Goal: Task Accomplishment & Management: Manage account settings

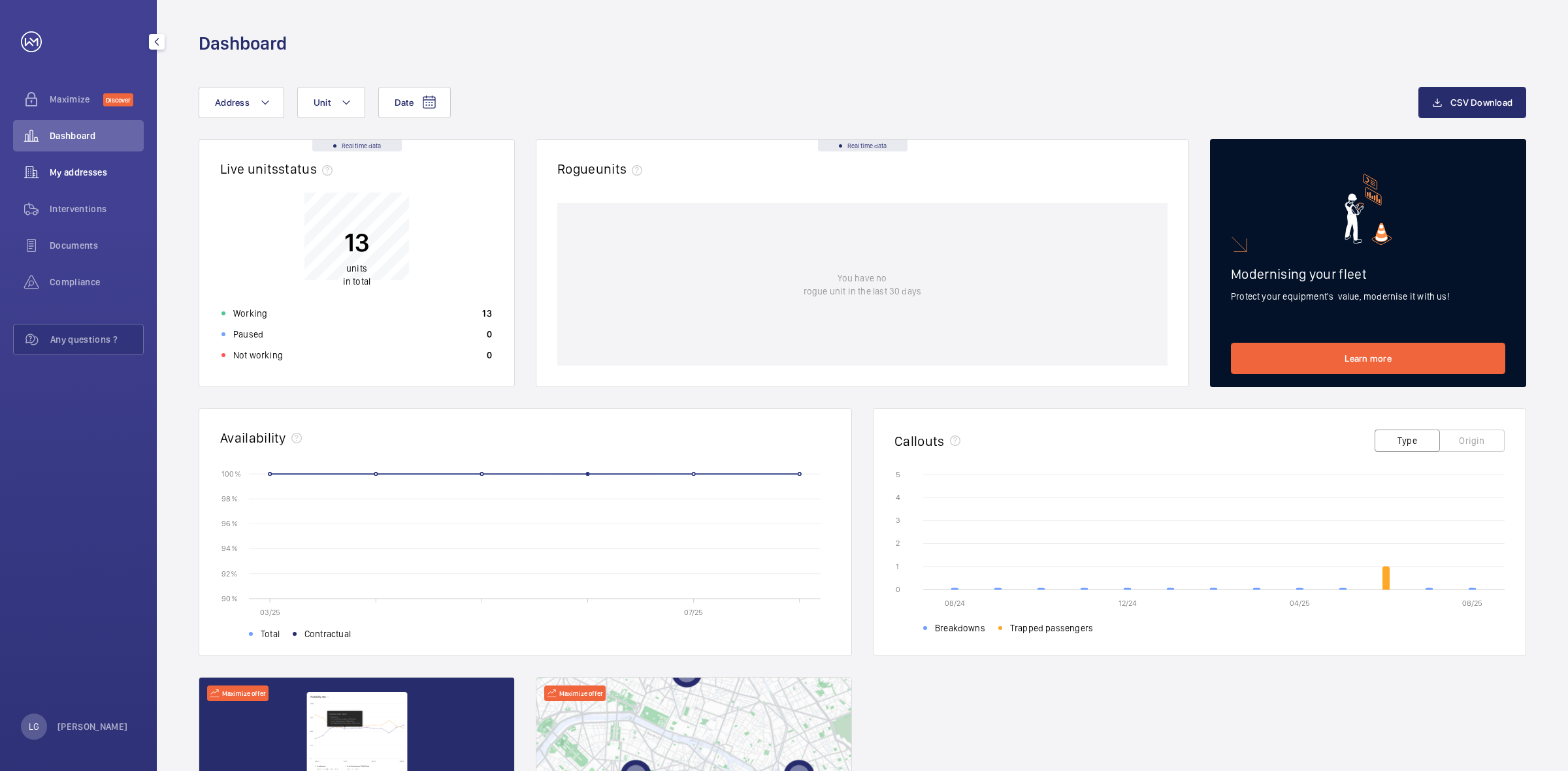
click at [92, 175] on span "My addresses" at bounding box center [97, 172] width 94 height 13
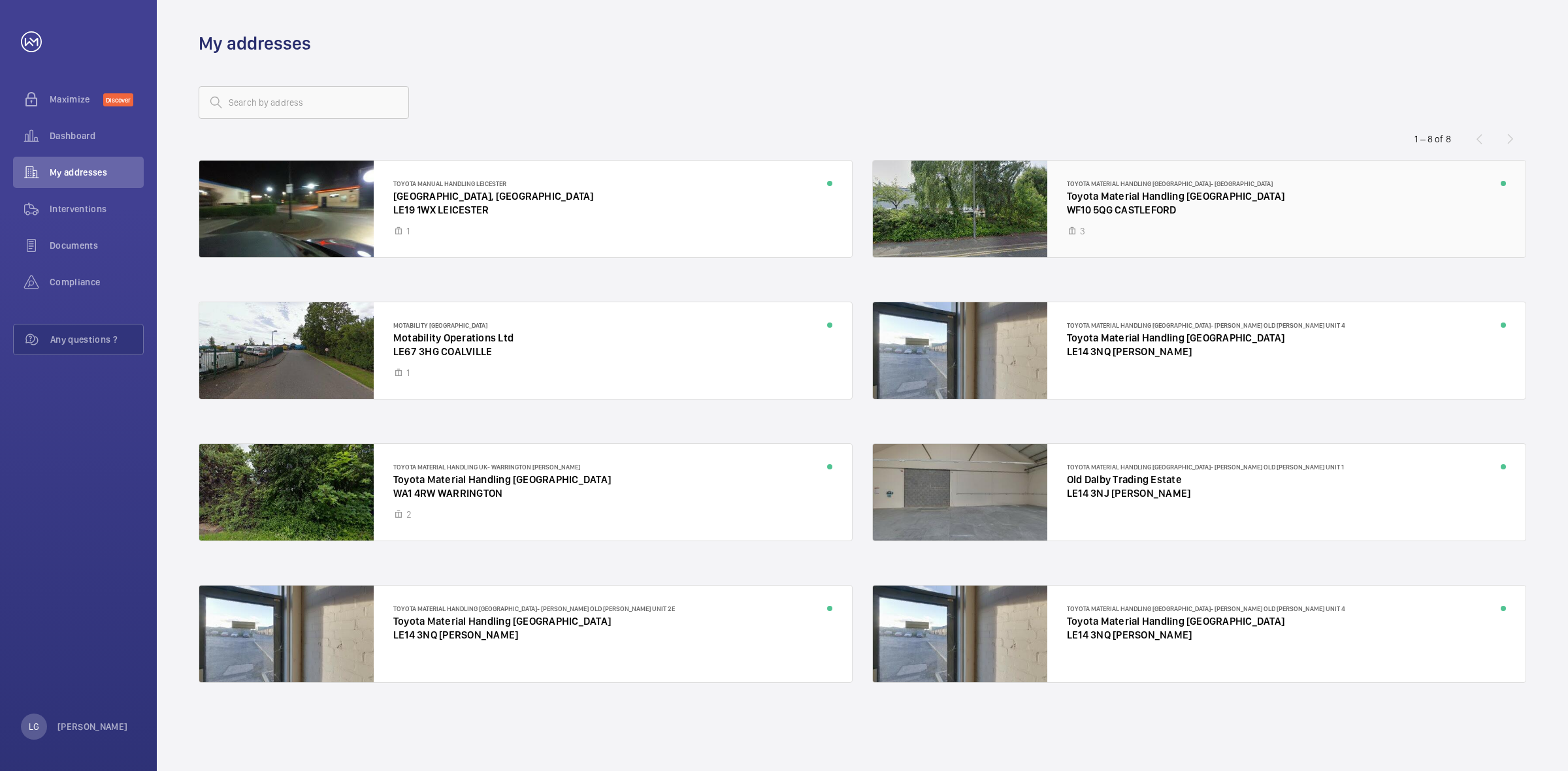
click at [1217, 201] on div at bounding box center [1199, 209] width 653 height 97
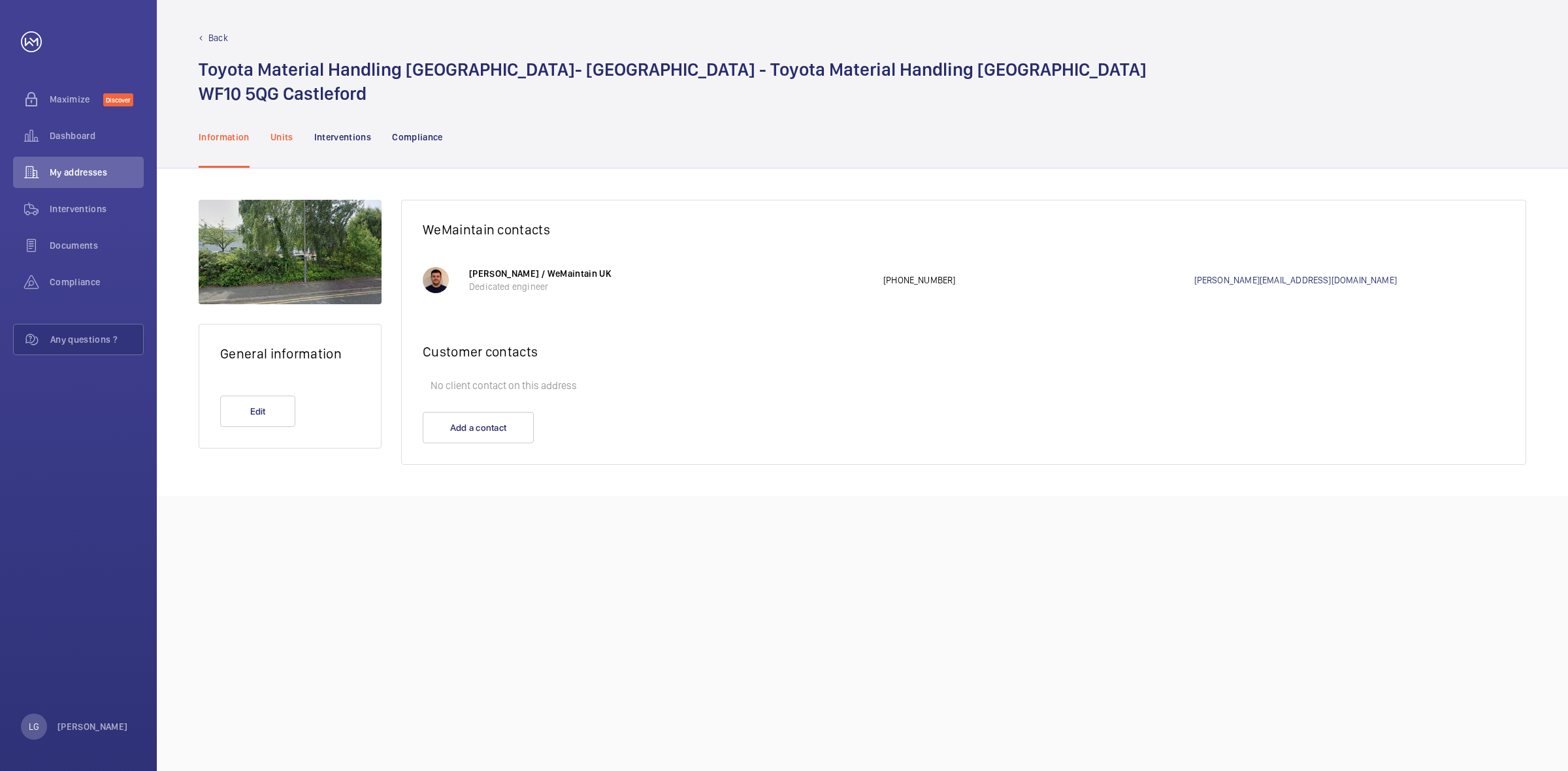
click at [280, 141] on p "Units" at bounding box center [282, 137] width 23 height 13
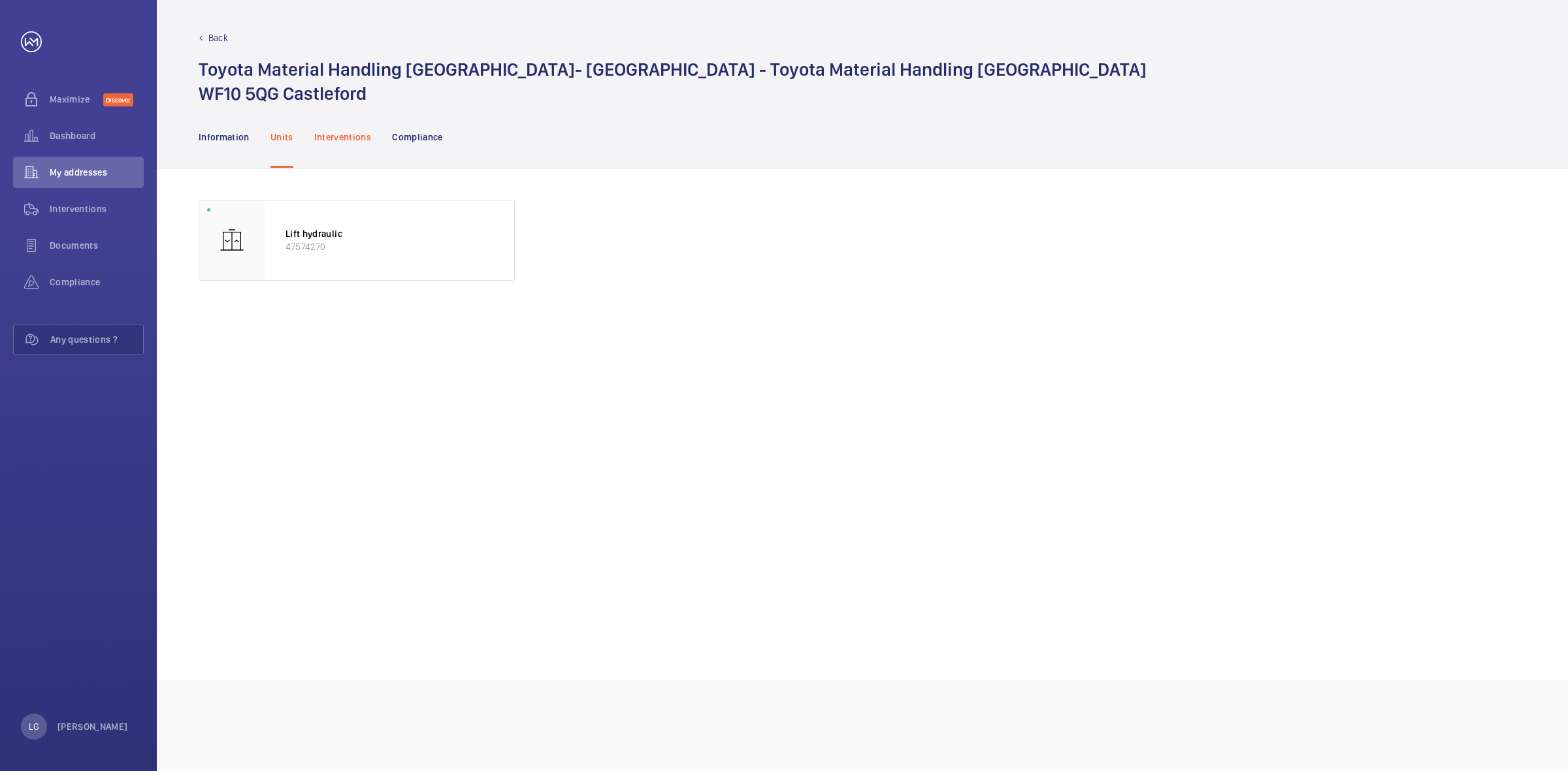
click at [341, 138] on p "Interventions" at bounding box center [343, 137] width 58 height 13
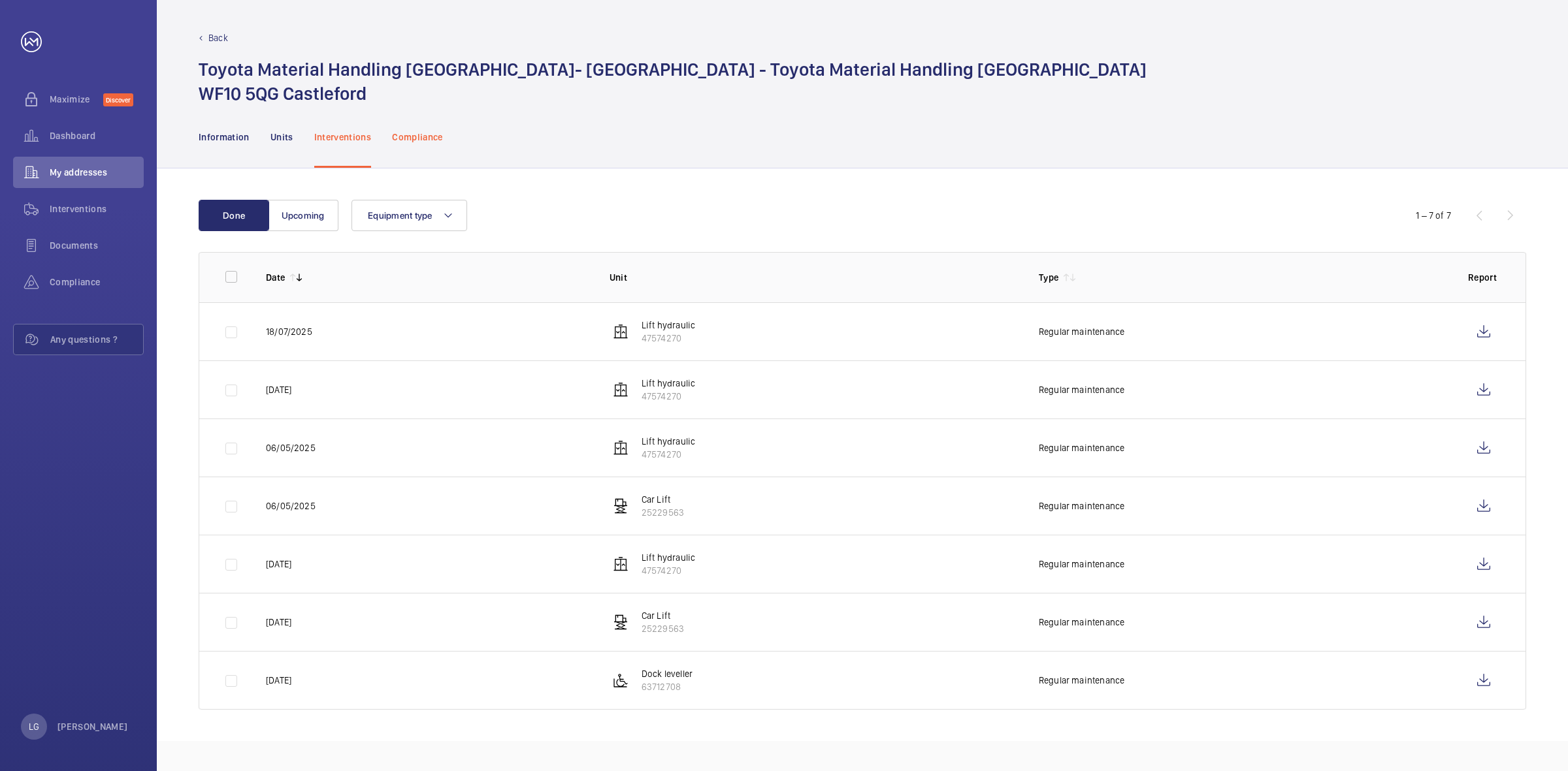
click at [428, 149] on div "Compliance" at bounding box center [417, 137] width 51 height 62
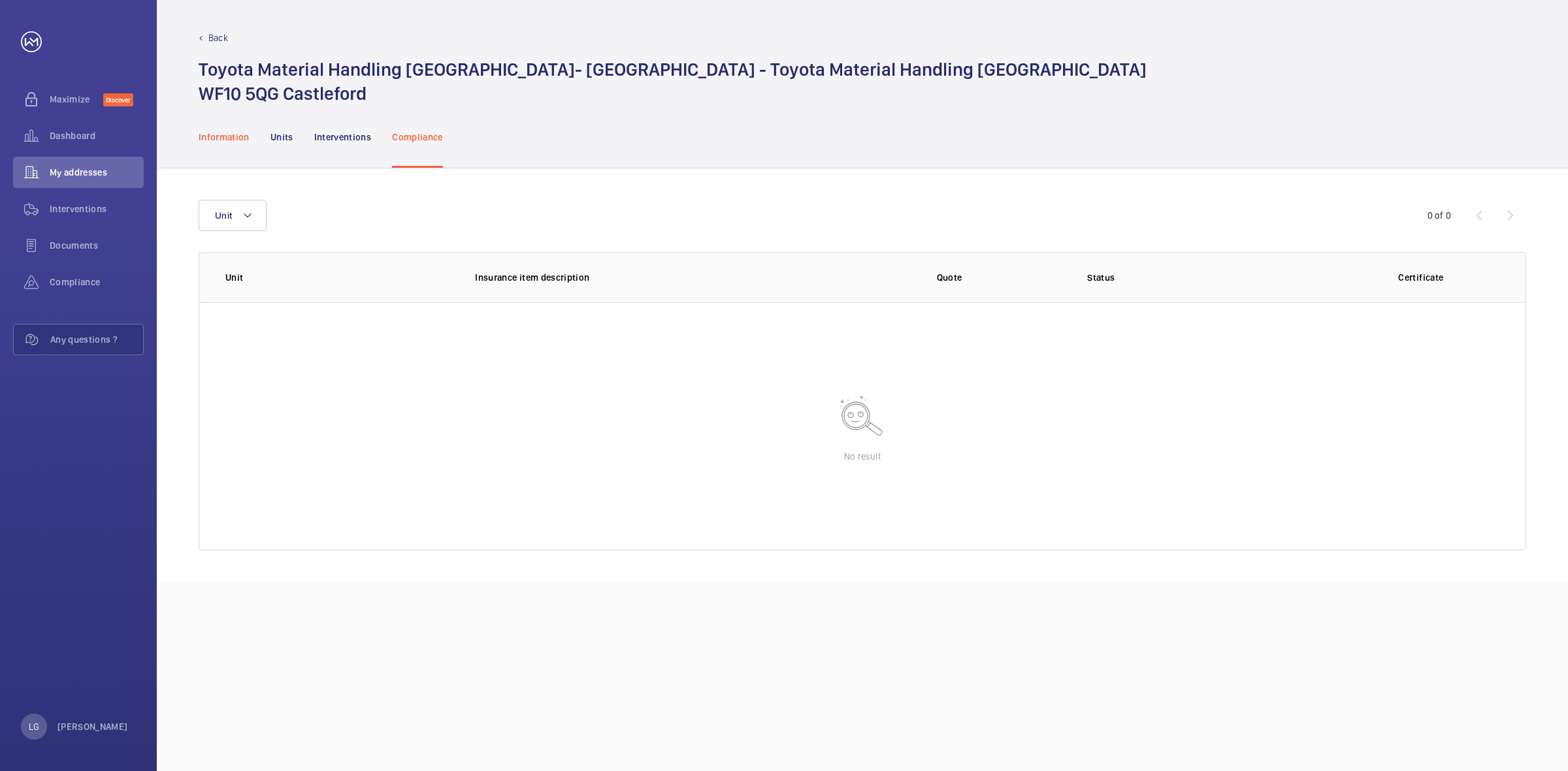
click at [223, 132] on p "Information" at bounding box center [224, 137] width 51 height 13
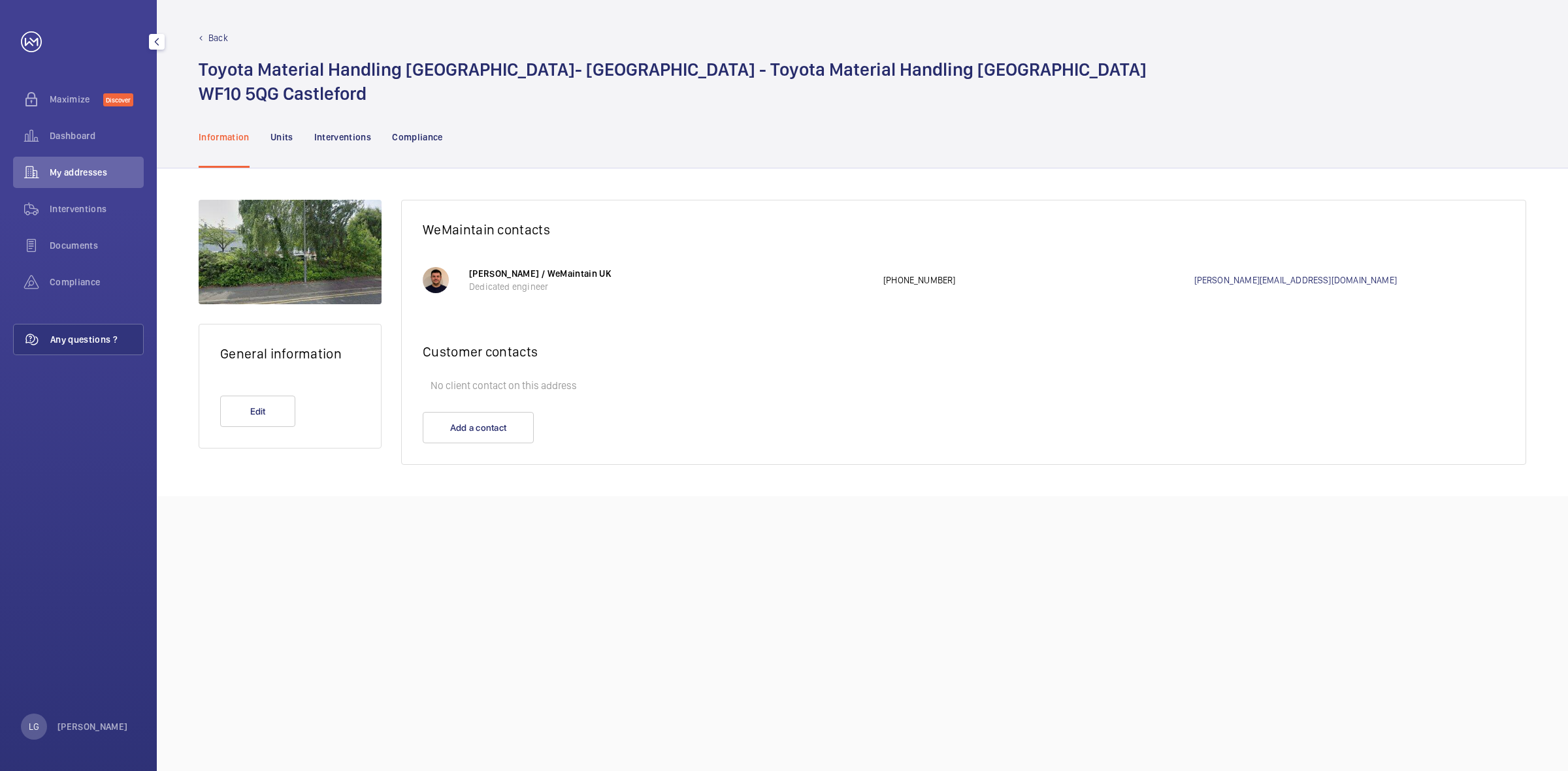
click at [99, 344] on span "Any questions ?" at bounding box center [97, 340] width 93 height 13
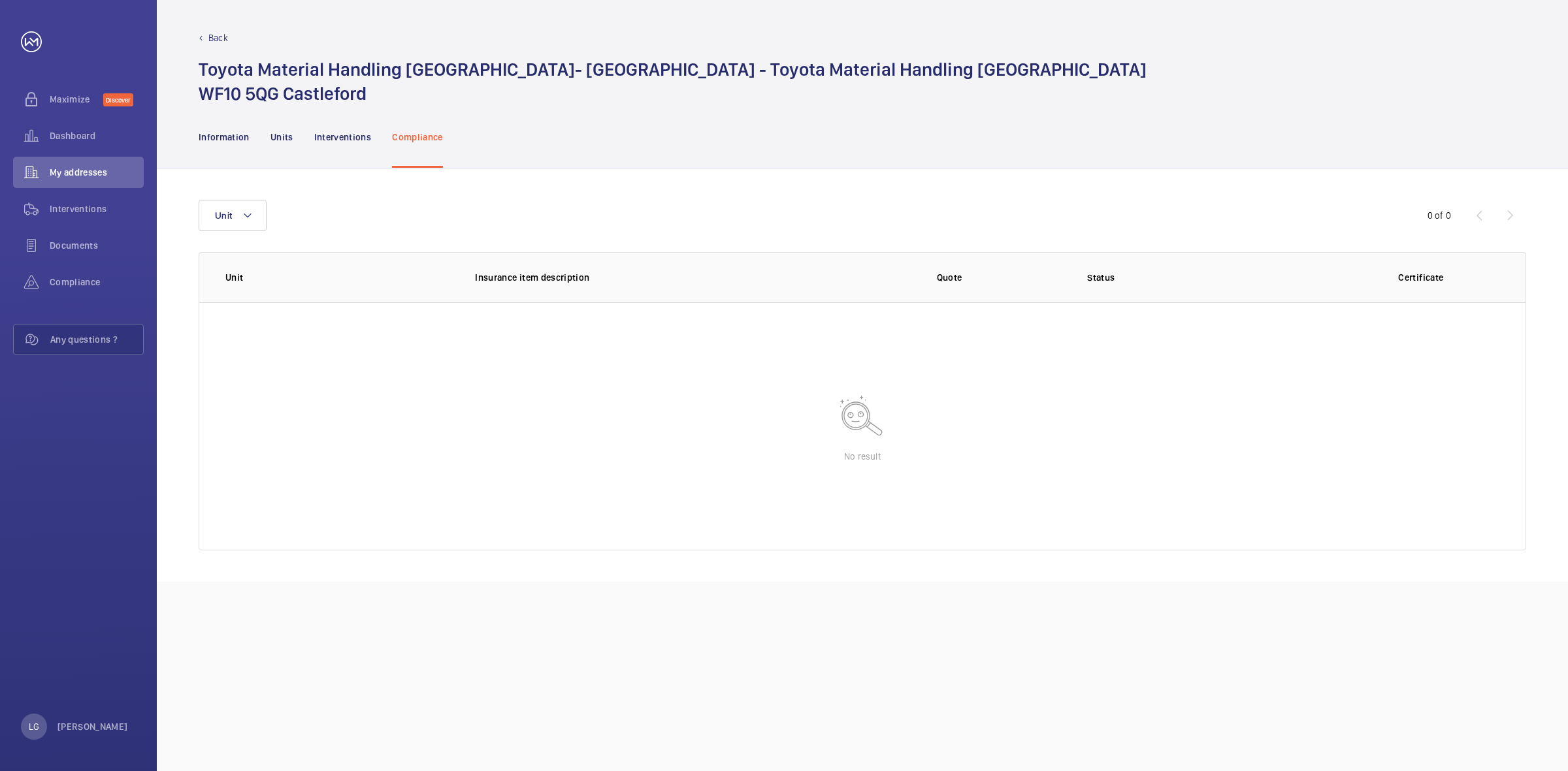
click at [218, 32] on p "Back" at bounding box center [218, 38] width 19 height 13
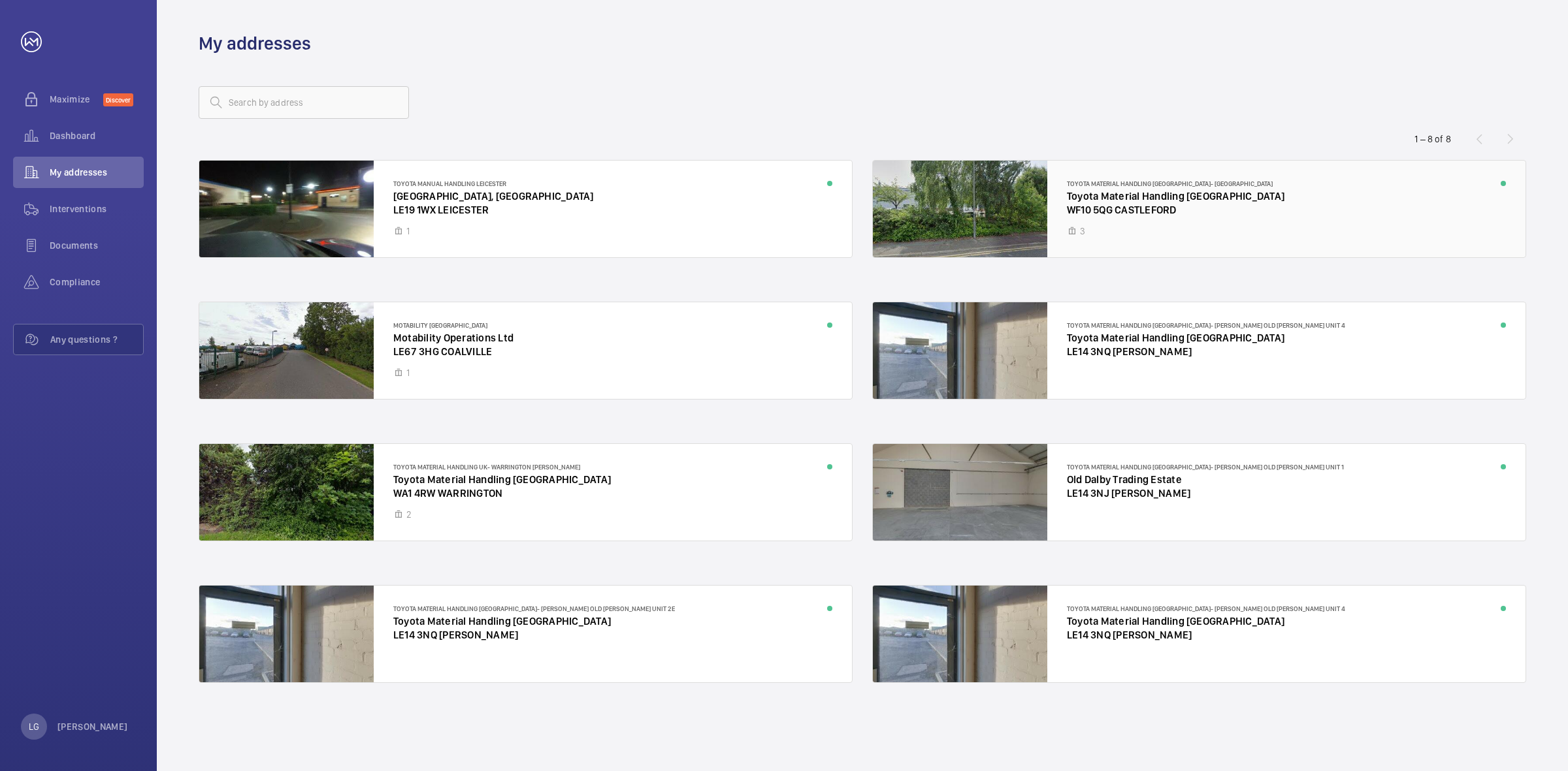
click at [1159, 213] on div at bounding box center [1199, 209] width 653 height 97
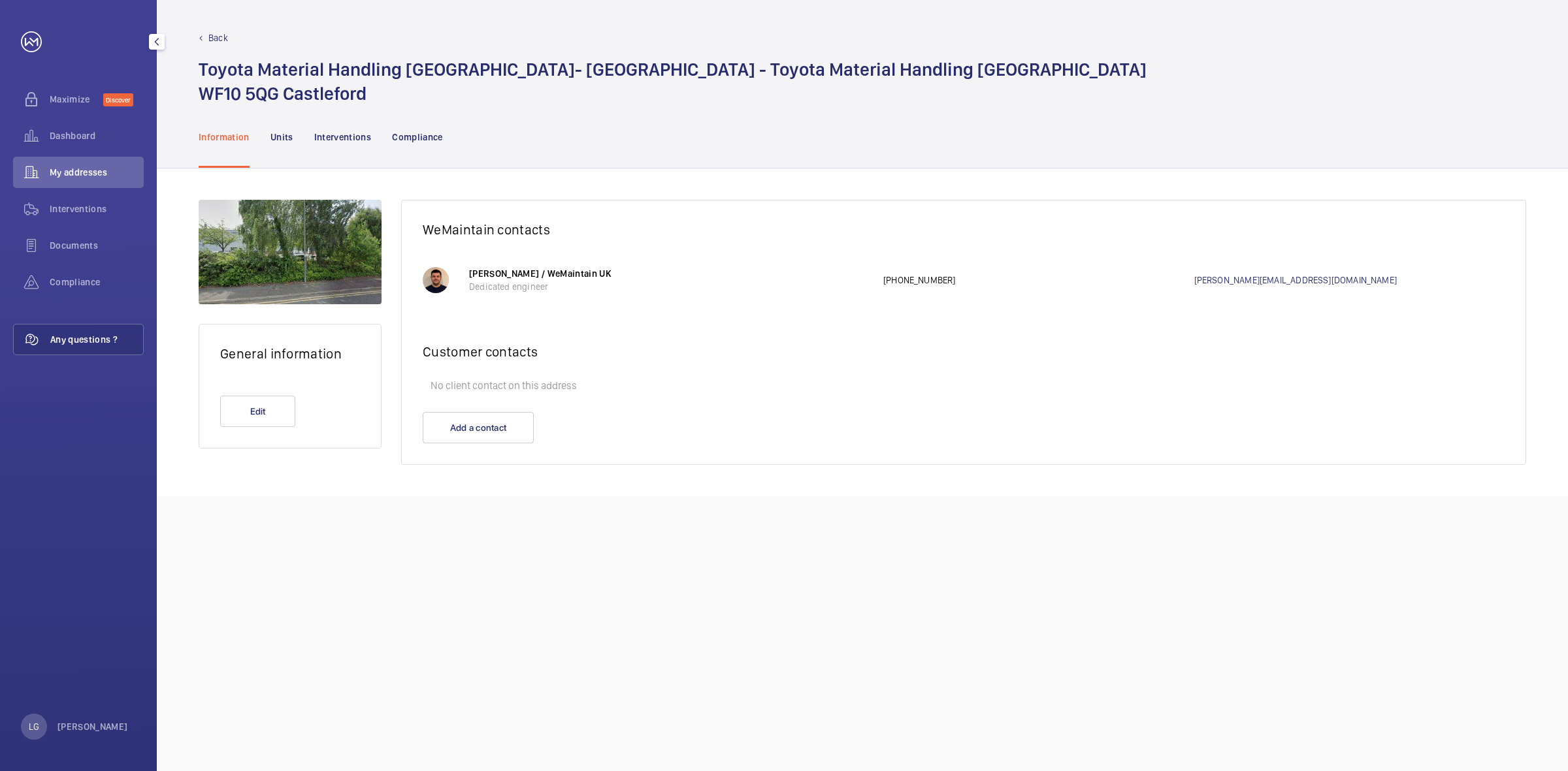
click at [58, 340] on span "Any questions ?" at bounding box center [97, 340] width 93 height 13
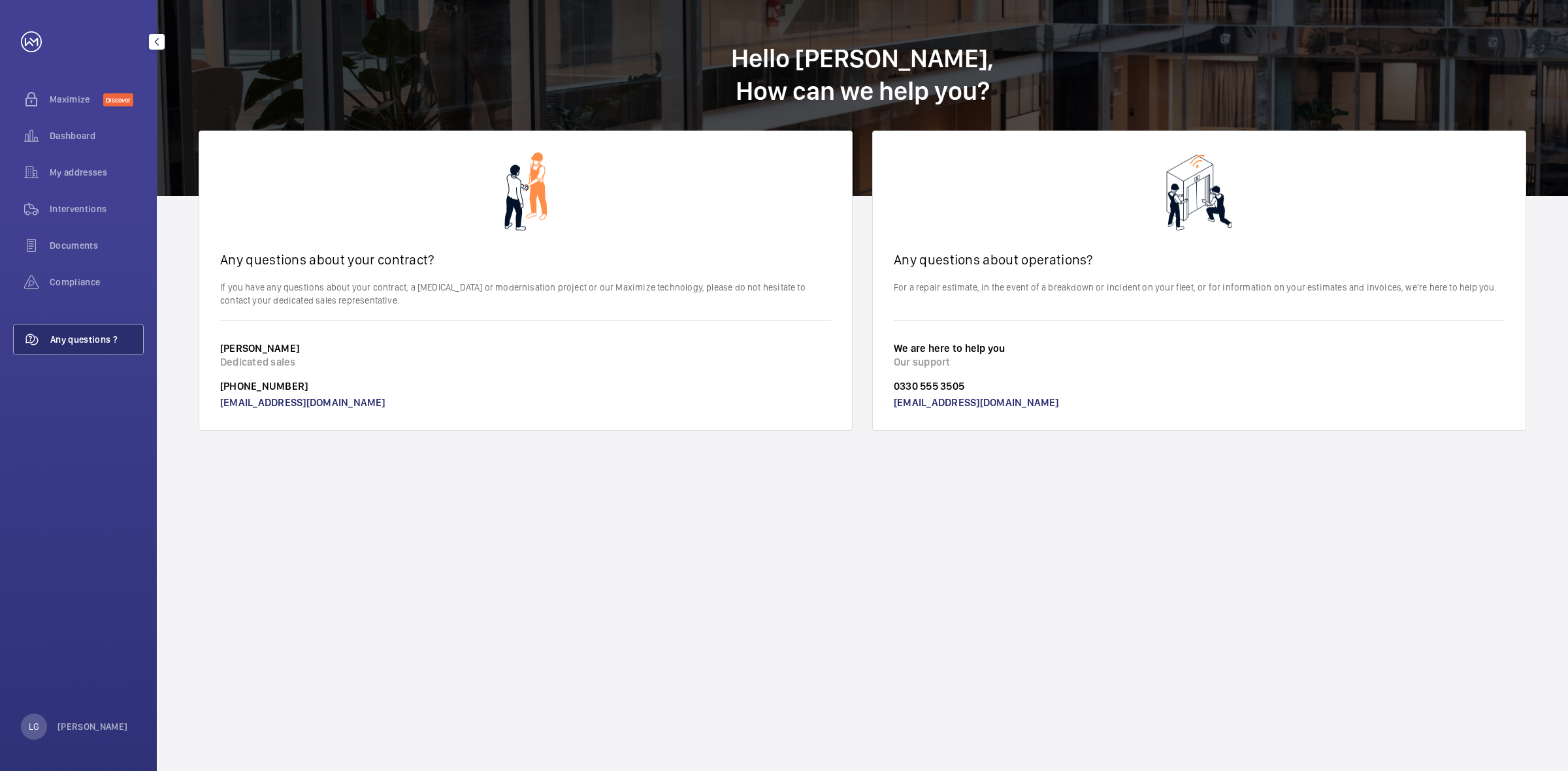
click at [151, 36] on button "button" at bounding box center [157, 42] width 16 height 16
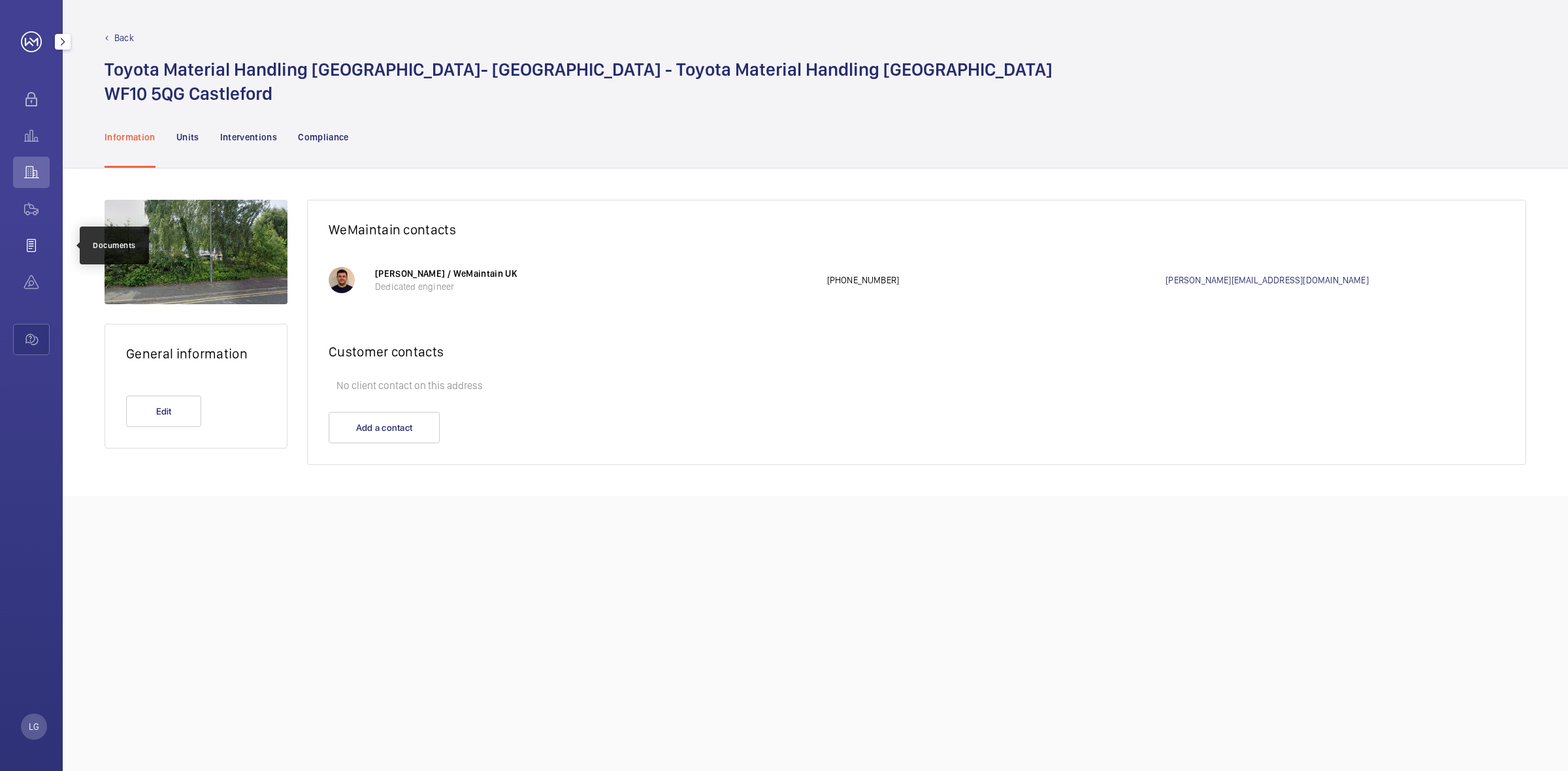
click at [34, 245] on wm-front-icon-button at bounding box center [31, 245] width 37 height 31
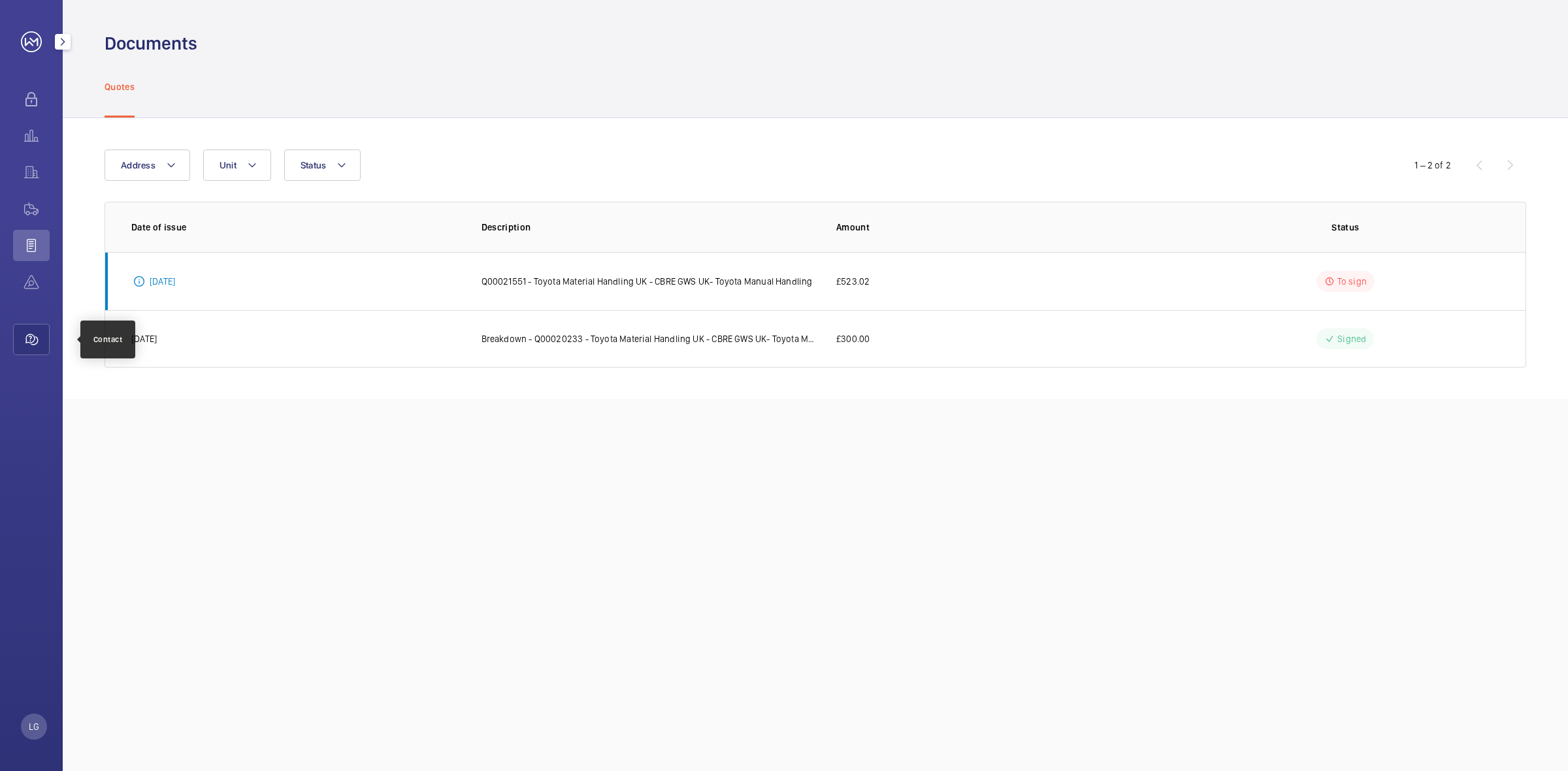
click at [31, 337] on wm-front-icon-button at bounding box center [32, 339] width 37 height 31
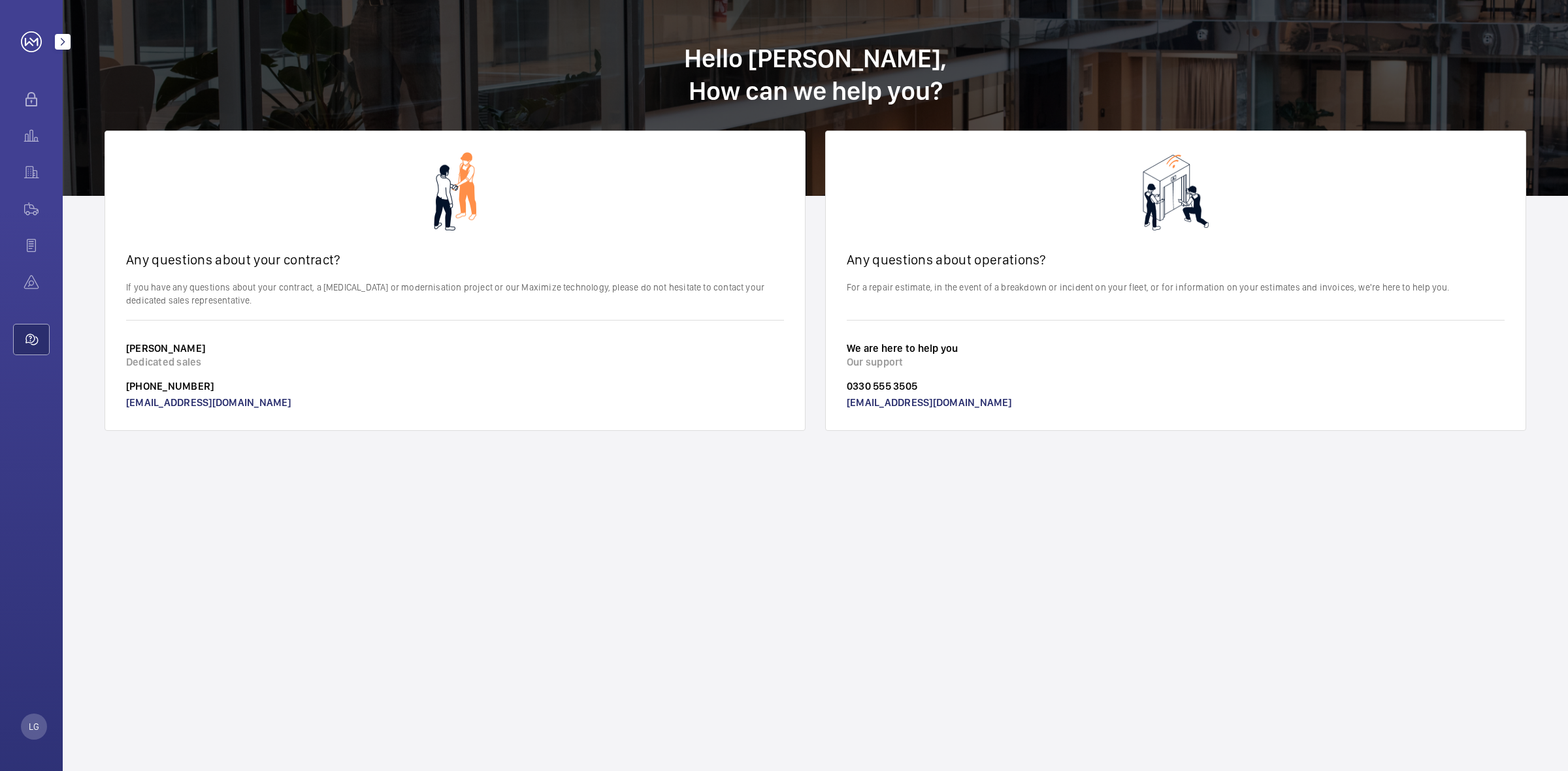
click at [27, 41] on link at bounding box center [31, 41] width 21 height 21
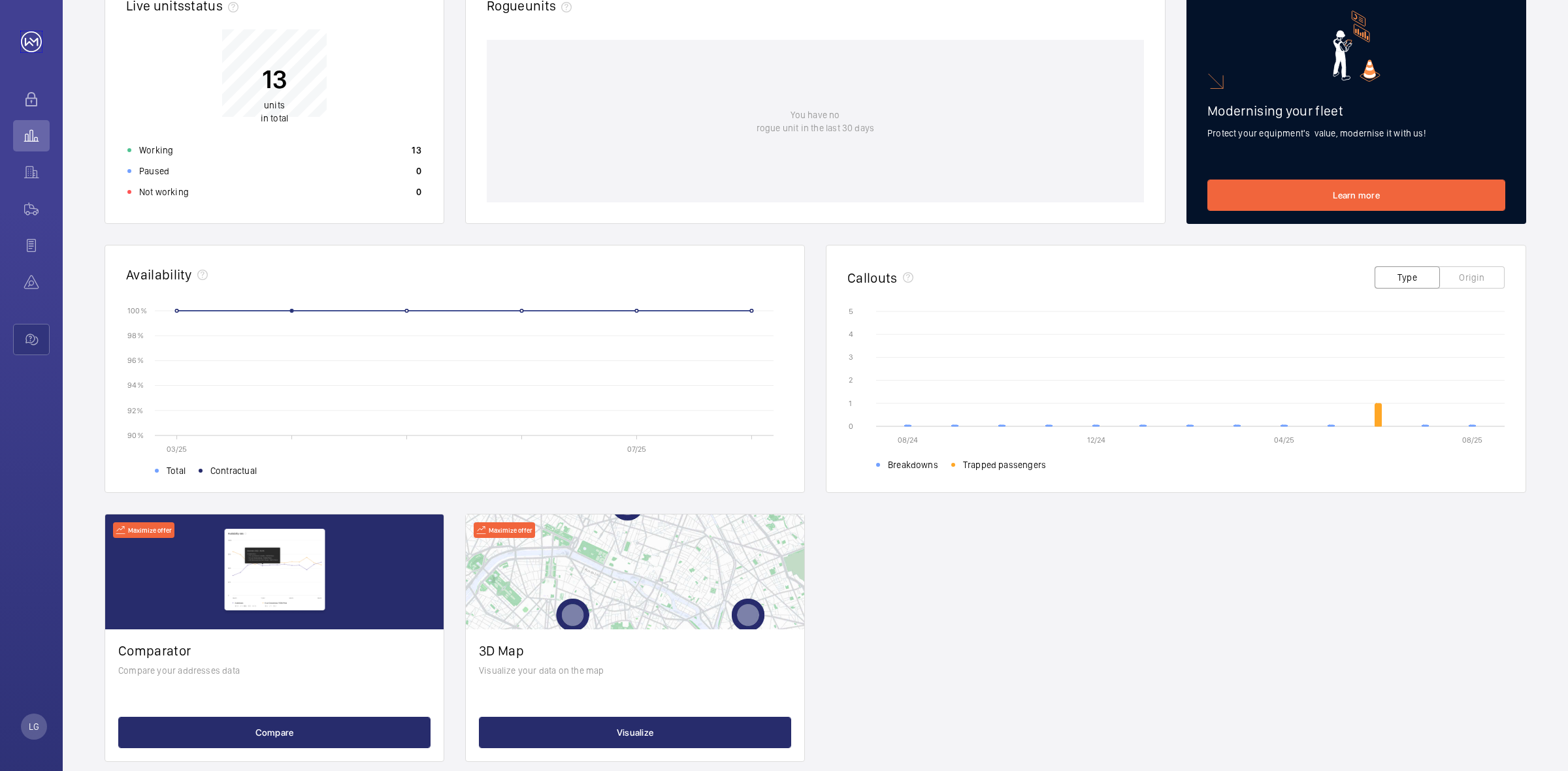
scroll to position [185, 0]
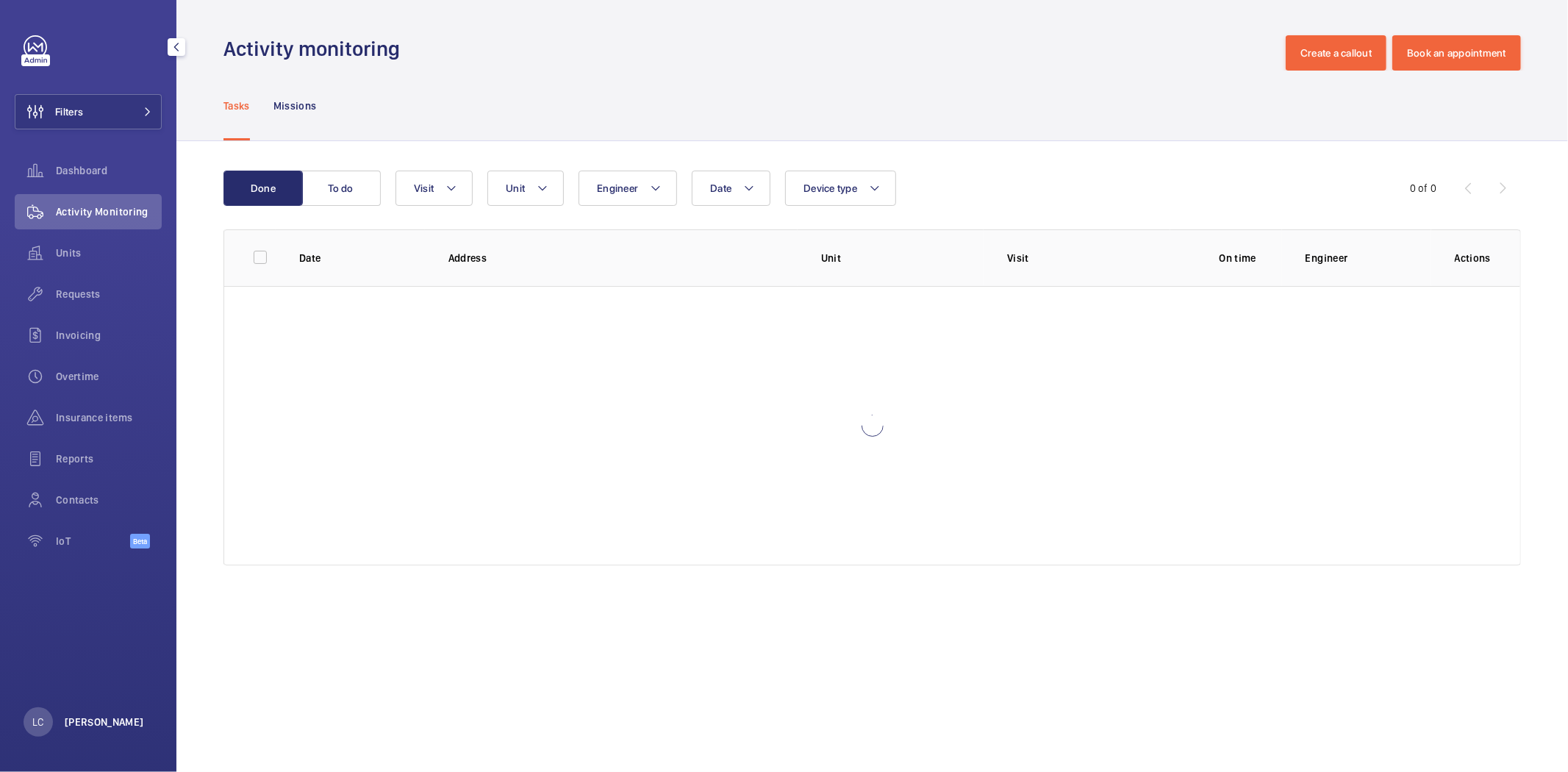
click at [98, 728] on p "[PERSON_NAME]" at bounding box center [105, 722] width 80 height 15
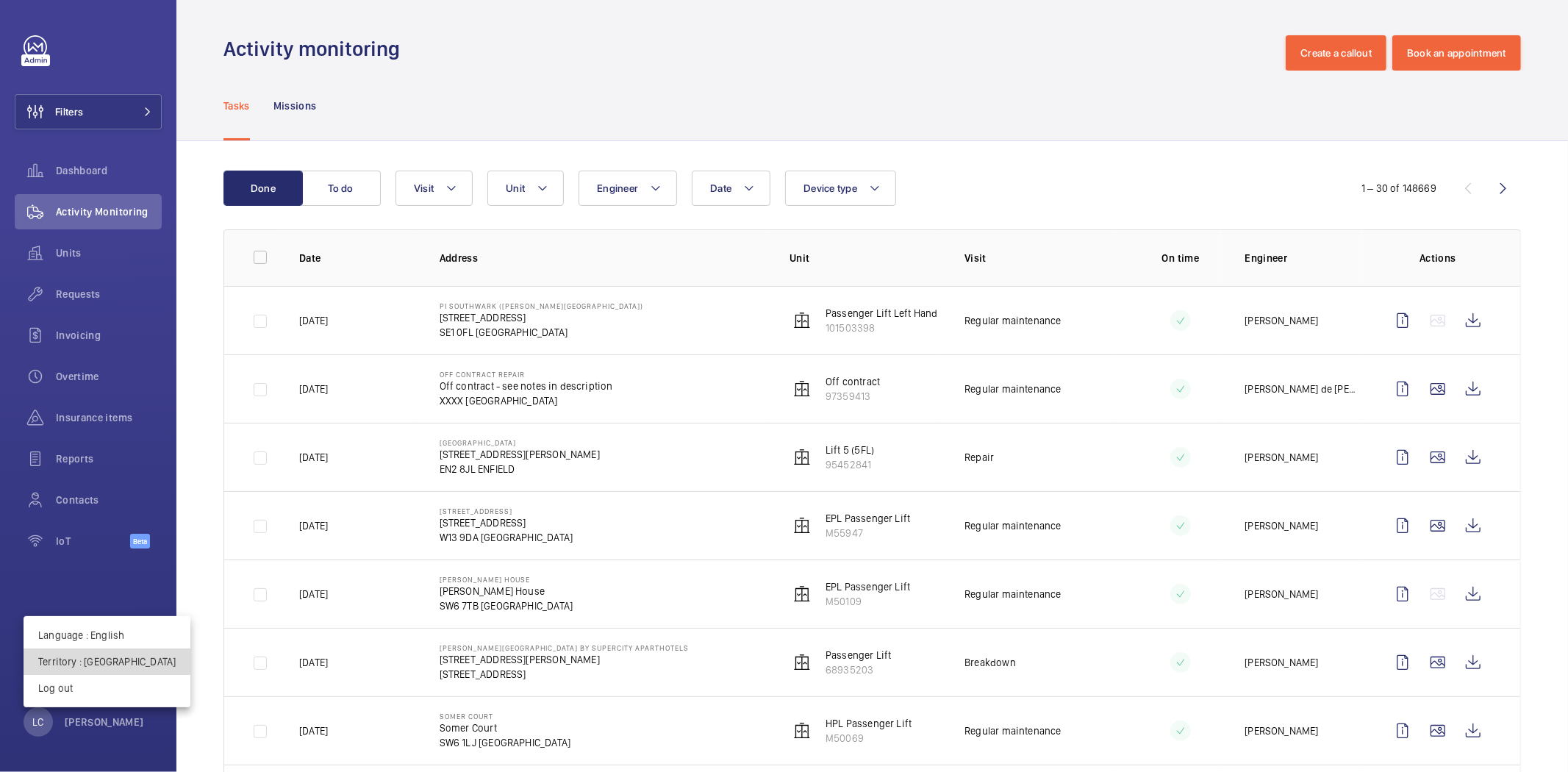
click at [129, 662] on p "Territory : United Kingdom" at bounding box center [106, 662] width 137 height 15
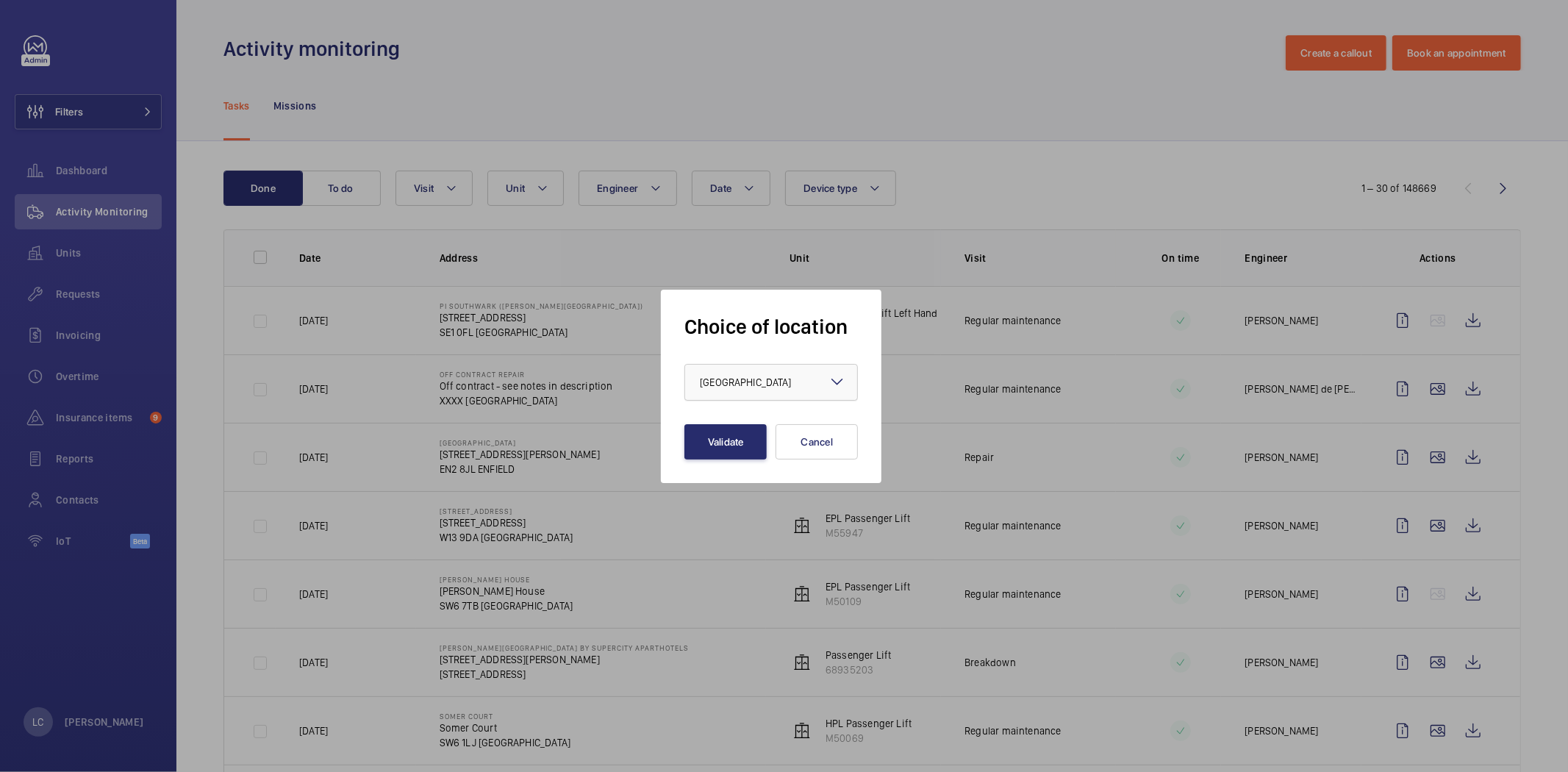
click at [759, 386] on span "United Kingdom" at bounding box center [745, 382] width 91 height 11
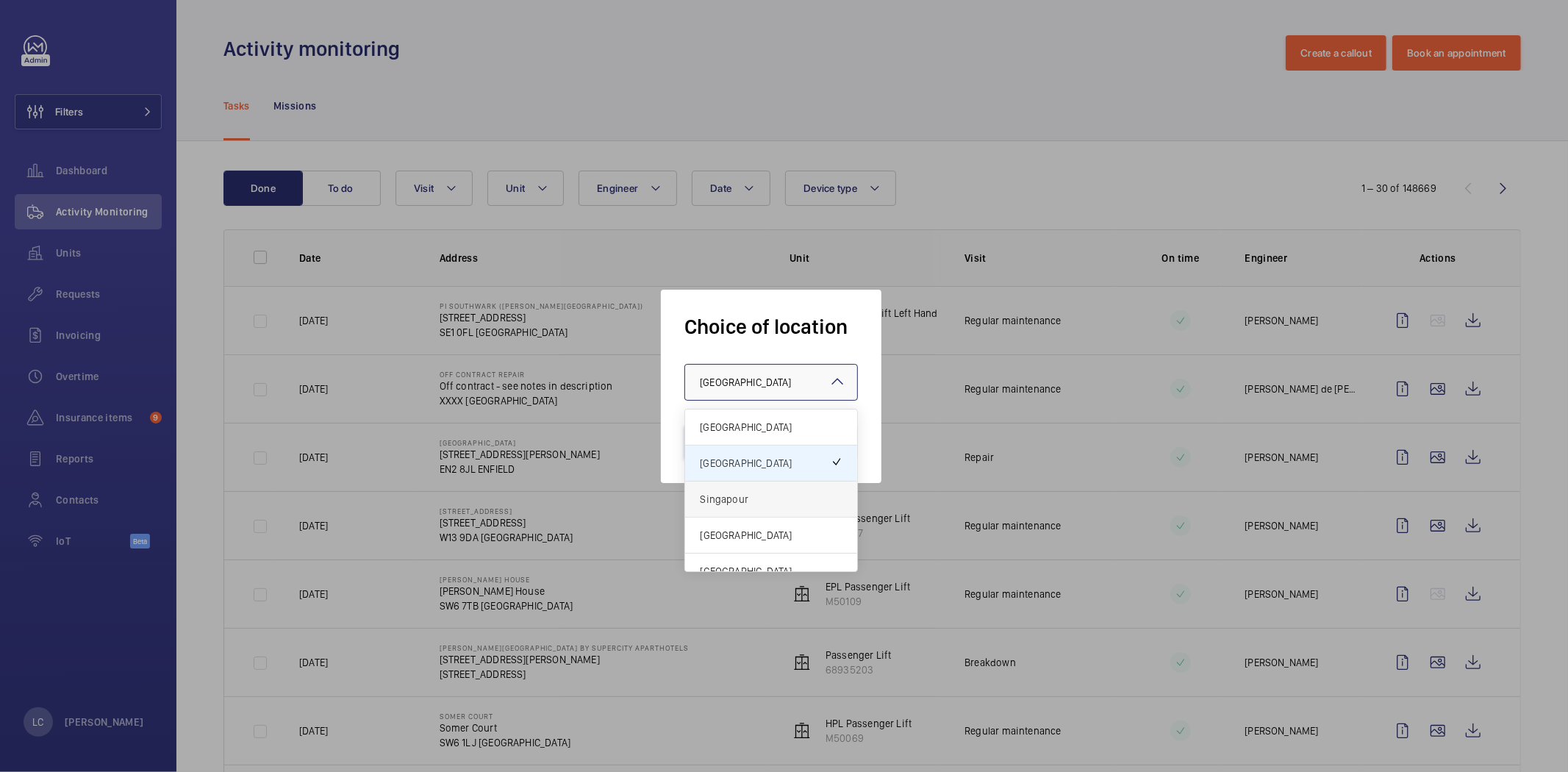
click at [753, 496] on span "Singapour" at bounding box center [771, 499] width 143 height 15
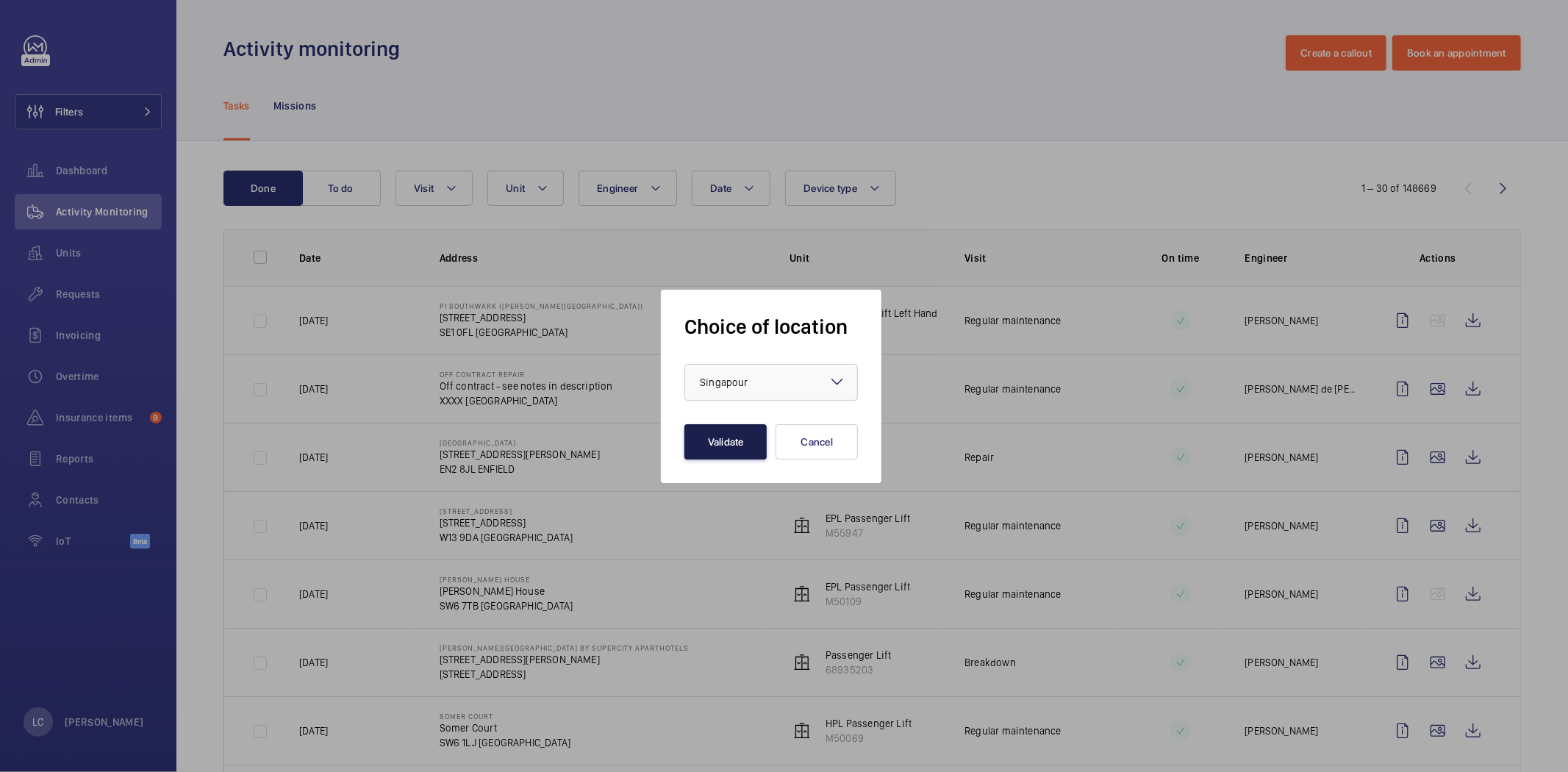
click at [716, 442] on button "Validate" at bounding box center [725, 442] width 82 height 35
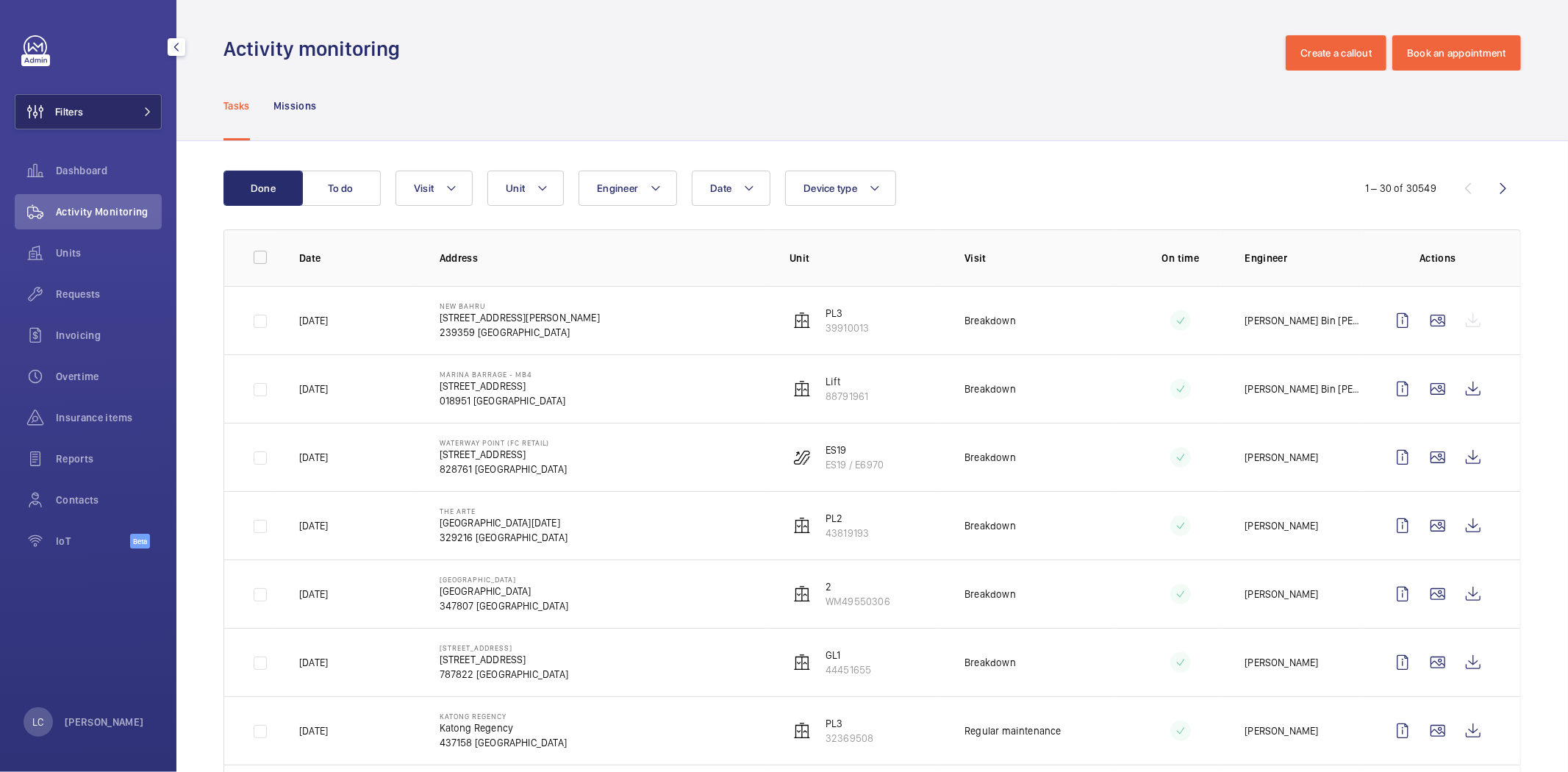
click at [128, 114] on button "Filters" at bounding box center [88, 111] width 147 height 35
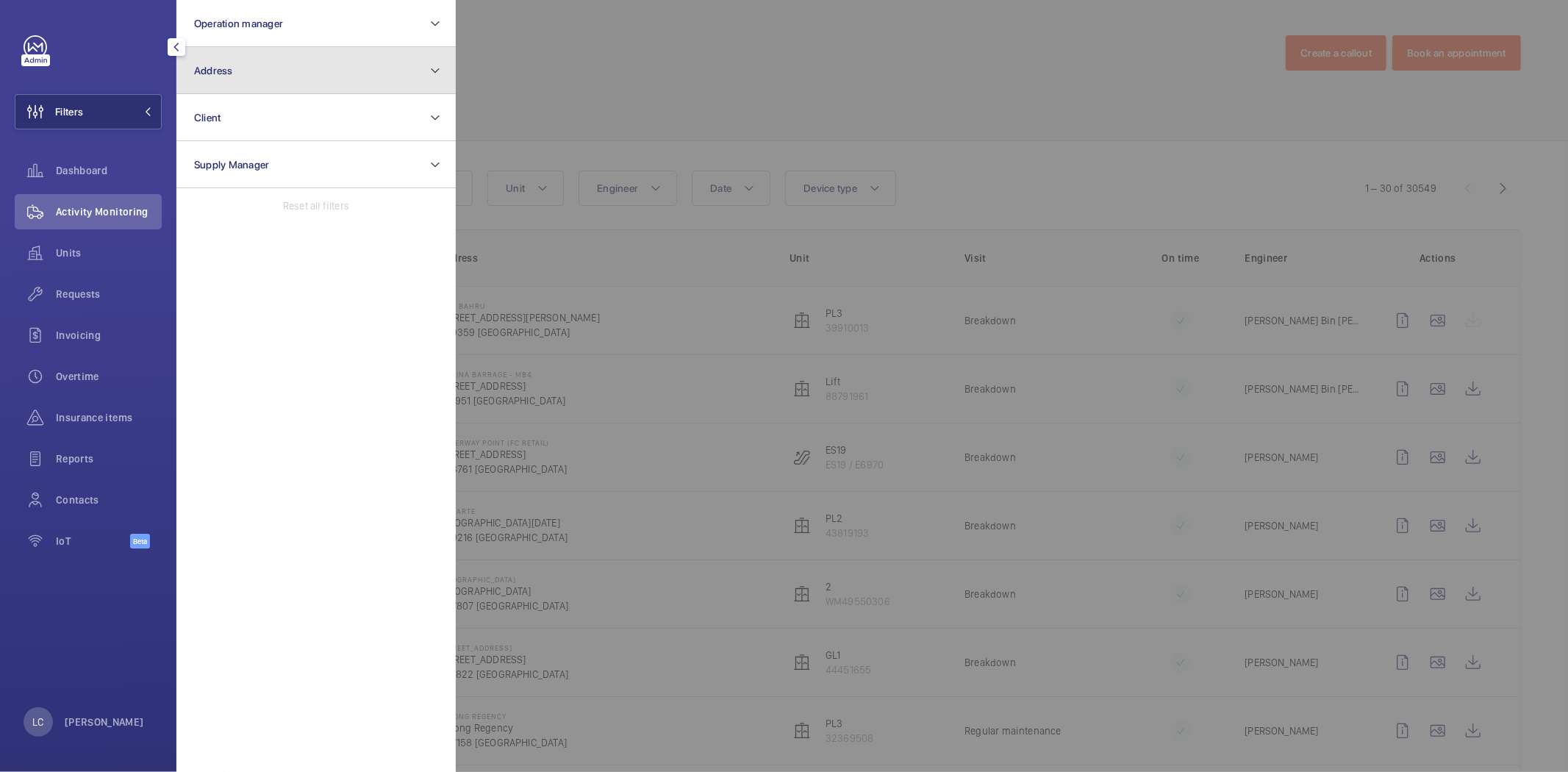
click at [275, 82] on button "Address" at bounding box center [316, 71] width 279 height 47
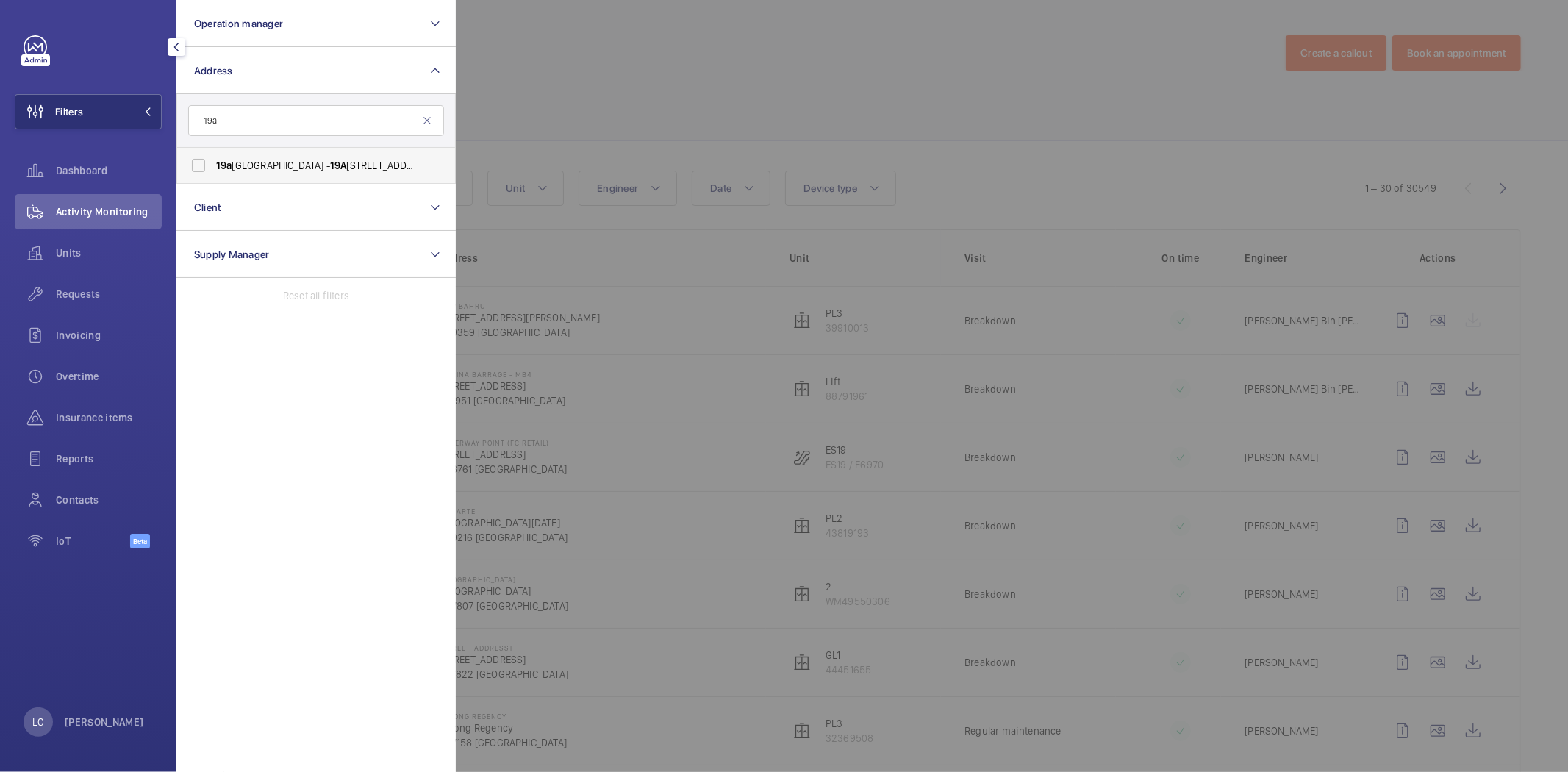
type input "19a"
click at [287, 174] on label "[STREET_ADDRESS]" at bounding box center [304, 165] width 256 height 35
click at [213, 174] on input "[STREET_ADDRESS]" at bounding box center [198, 166] width 29 height 29
checkbox input "true"
click at [661, 85] on div at bounding box center [1239, 386] width 1568 height 772
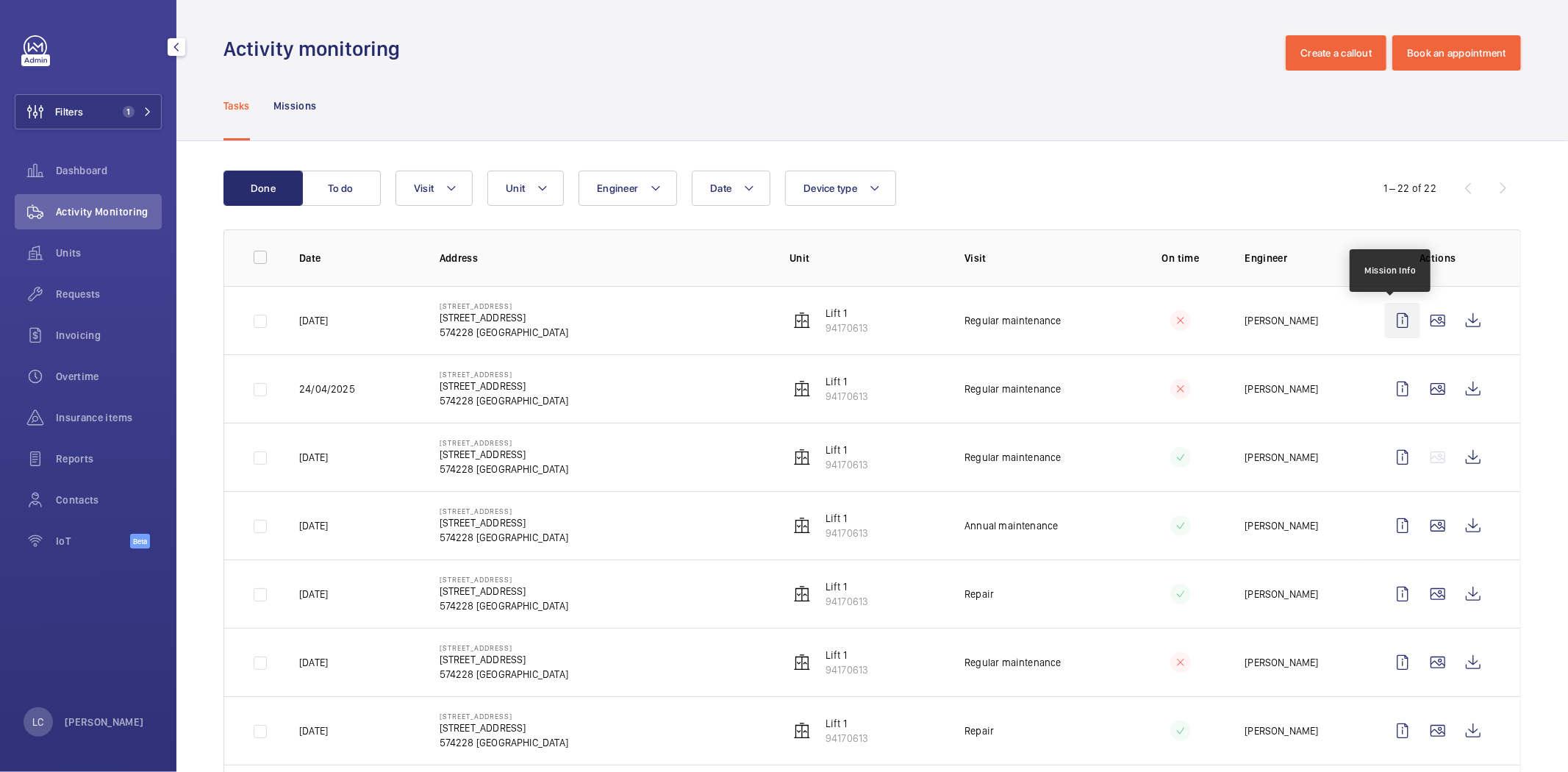
click at [1397, 317] on wm-front-icon-button at bounding box center [1402, 320] width 35 height 35
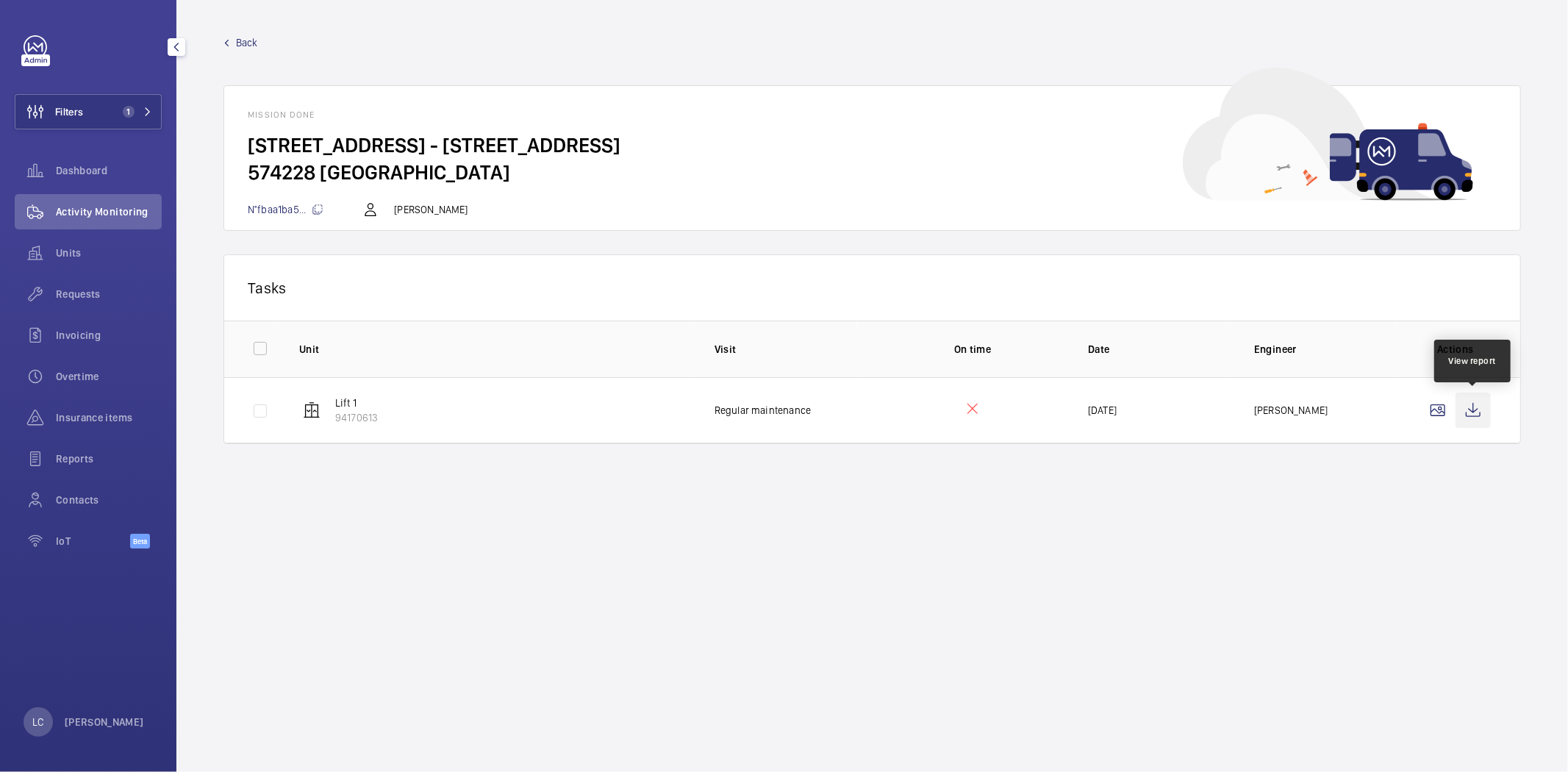
click at [1474, 412] on wm-front-icon-button at bounding box center [1472, 410] width 35 height 35
click at [77, 257] on span "Units" at bounding box center [109, 252] width 106 height 15
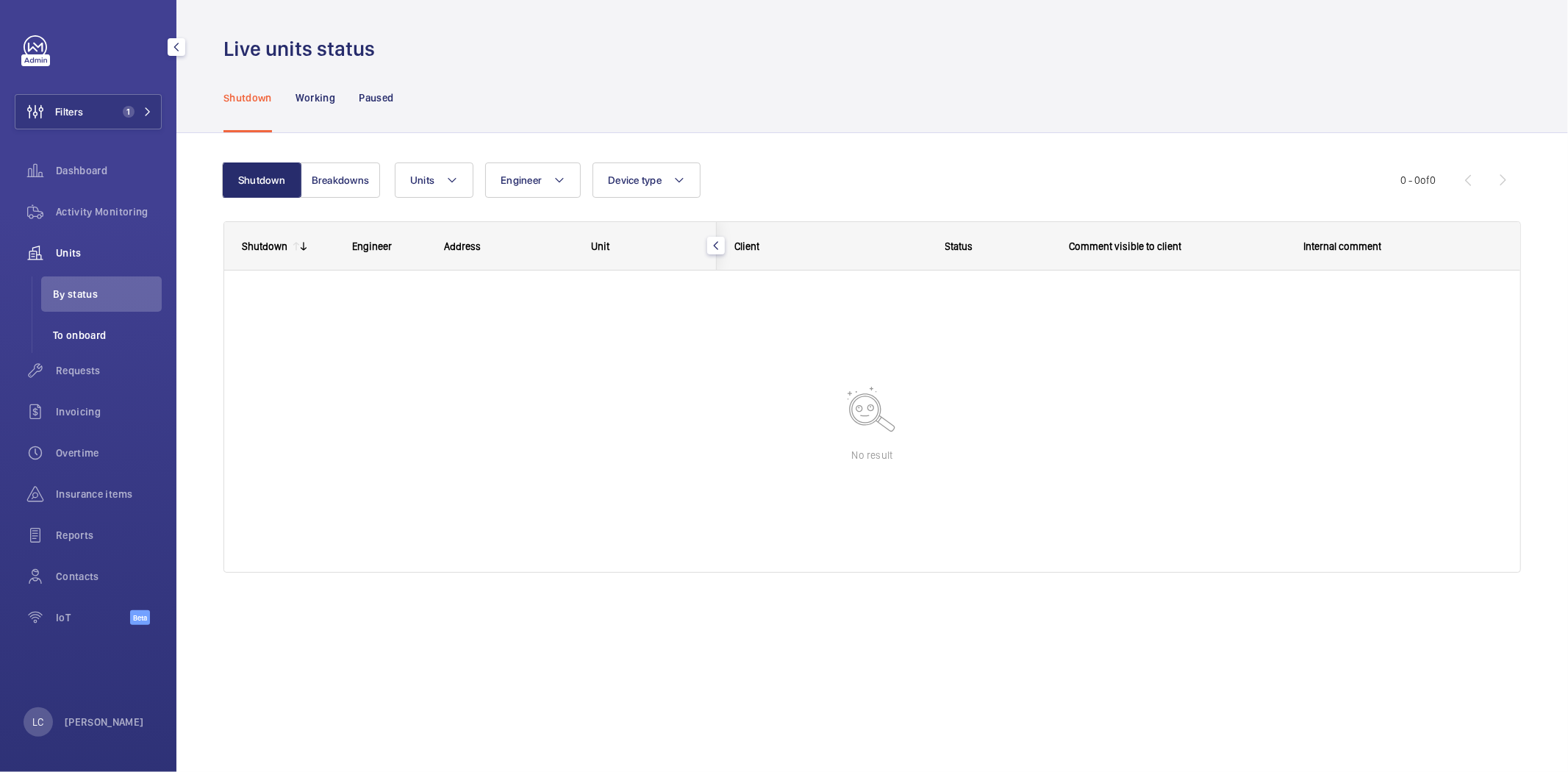
click at [82, 335] on span "To onboard" at bounding box center [107, 335] width 109 height 15
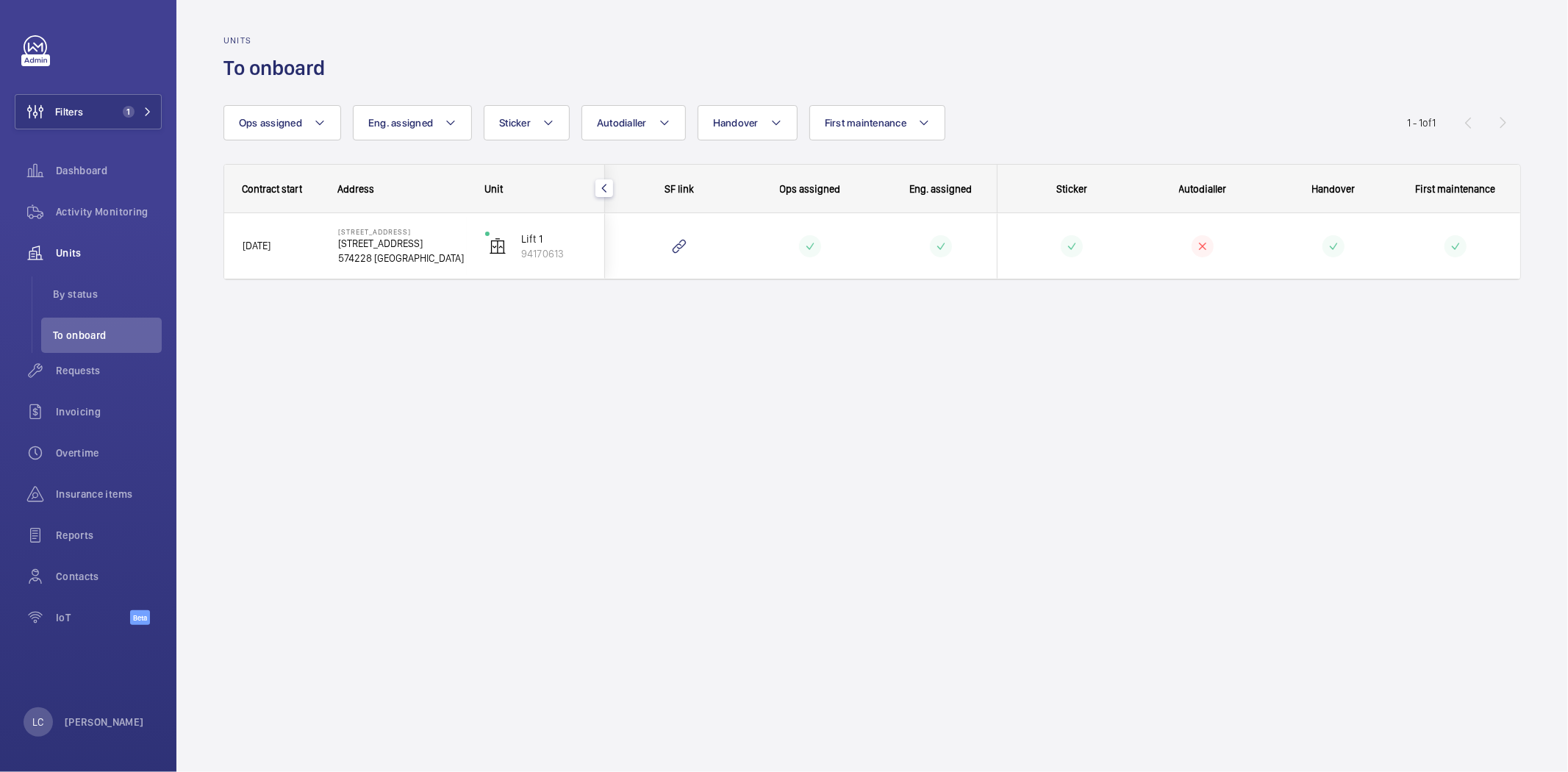
click at [361, 262] on p "574228 [GEOGRAPHIC_DATA]" at bounding box center [403, 258] width 128 height 15
click at [76, 369] on span "Requests" at bounding box center [109, 370] width 106 height 15
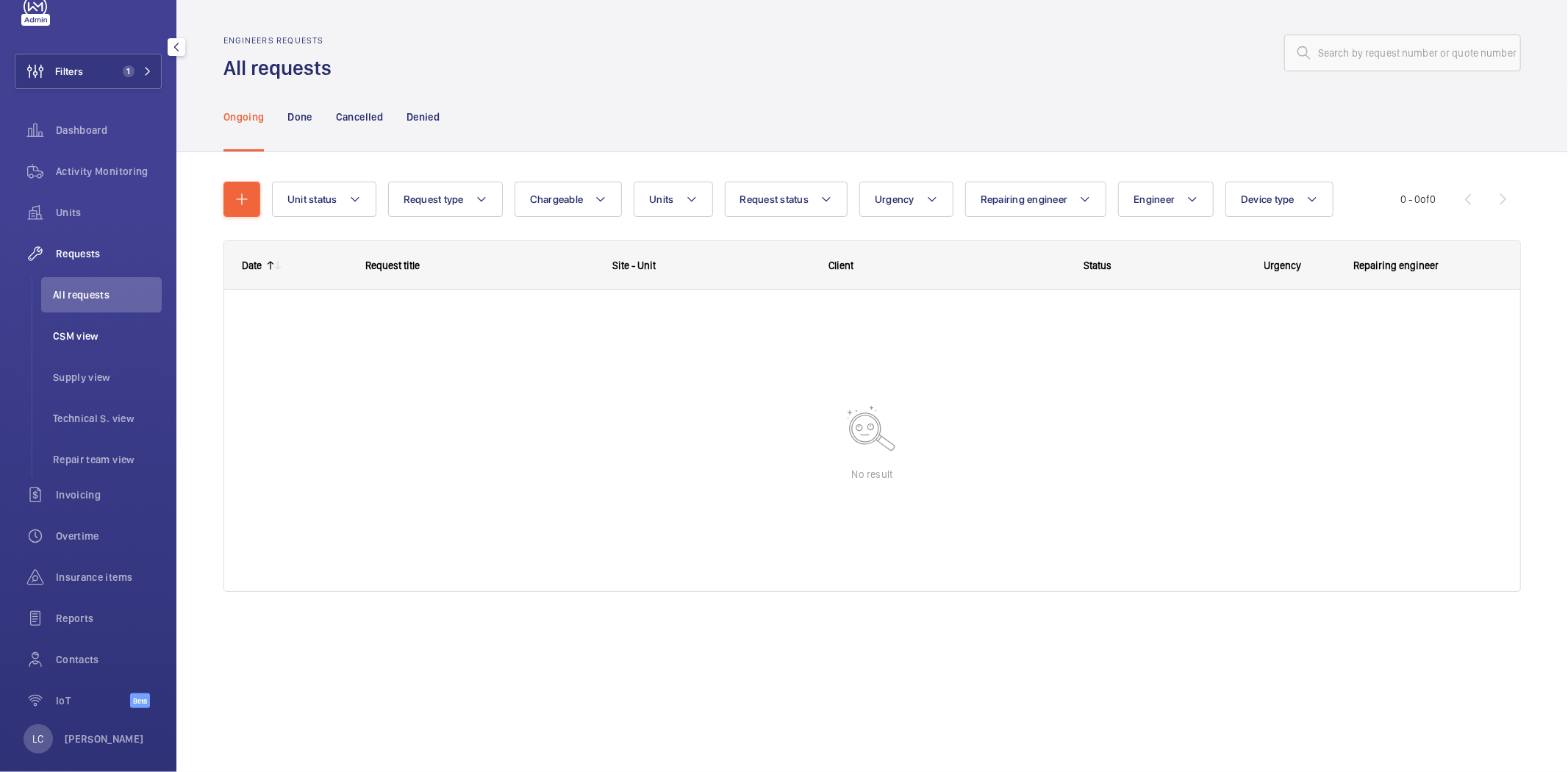
scroll to position [57, 0]
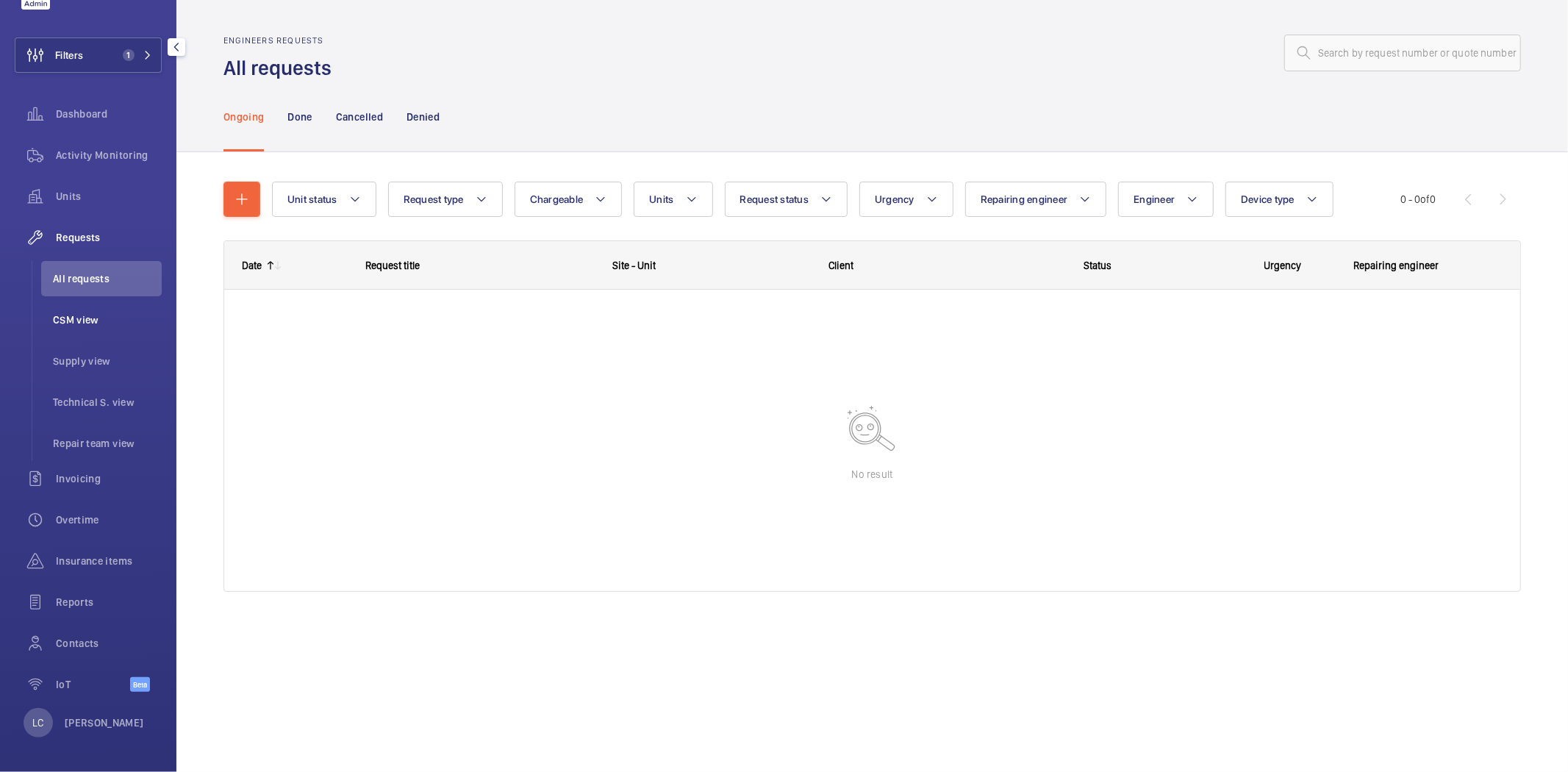
click at [79, 321] on span "CSM view" at bounding box center [107, 320] width 109 height 15
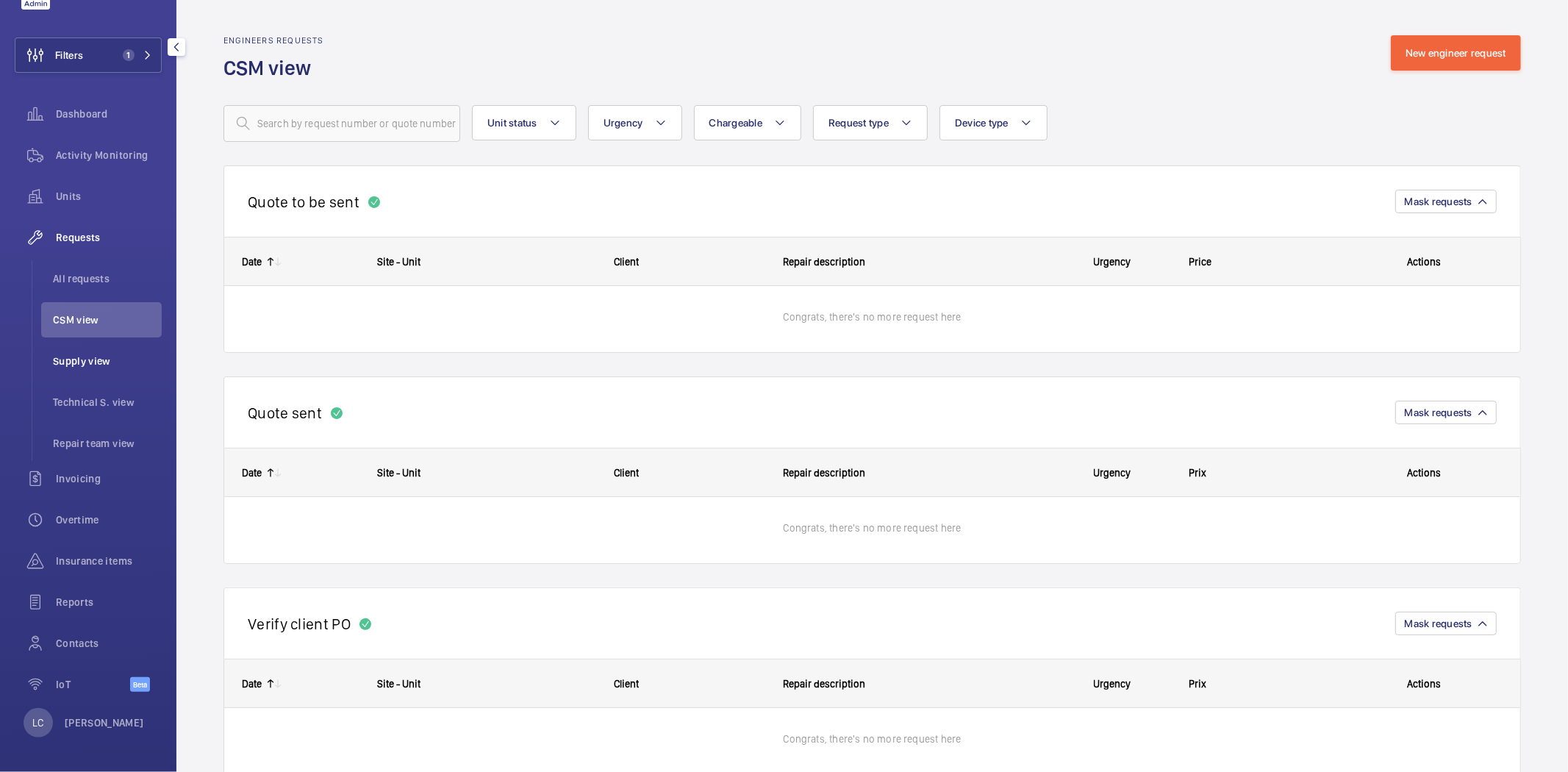
click at [88, 355] on span "Supply view" at bounding box center [107, 361] width 109 height 15
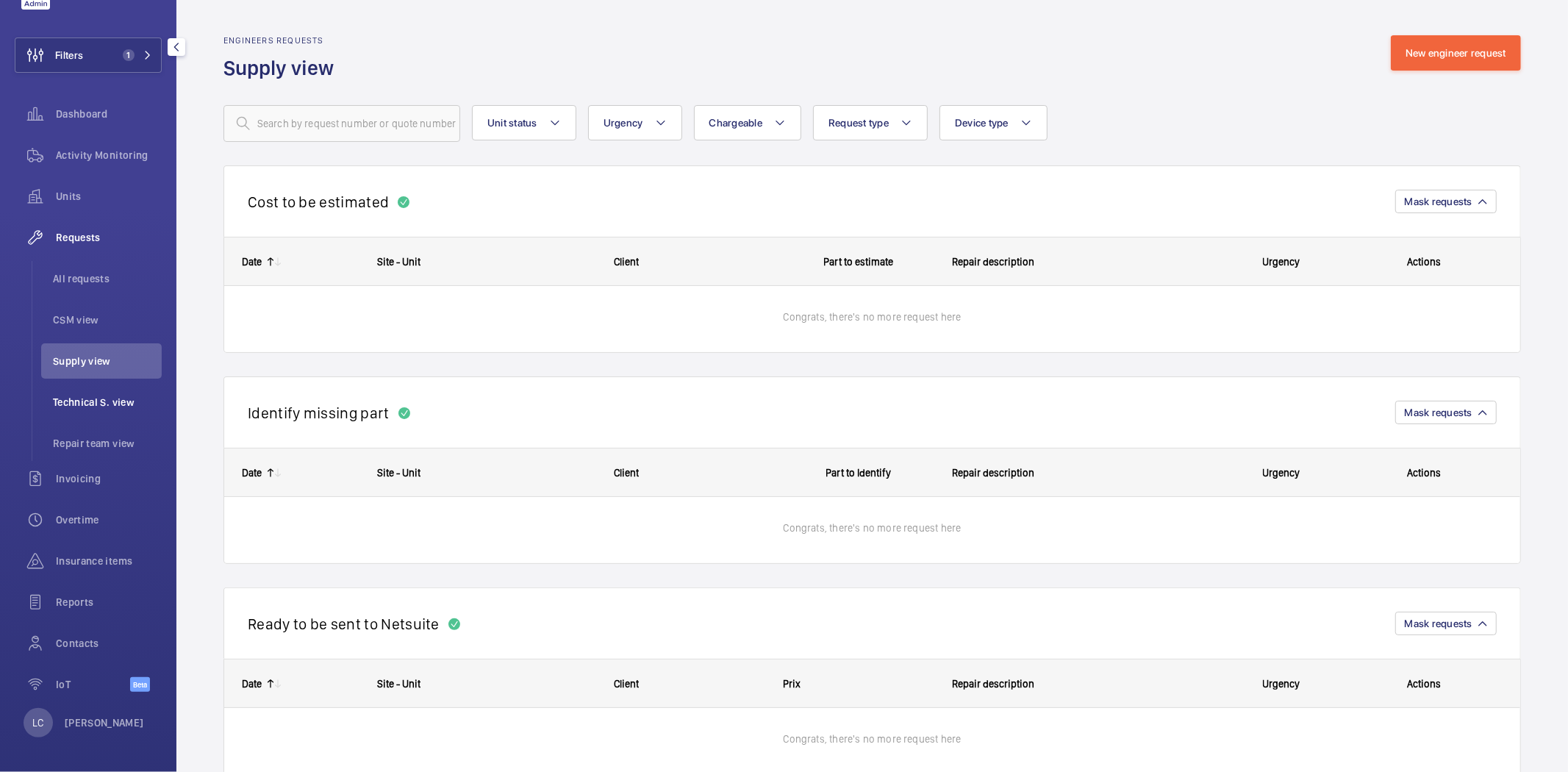
click at [93, 395] on span "Technical S. view" at bounding box center [107, 402] width 109 height 15
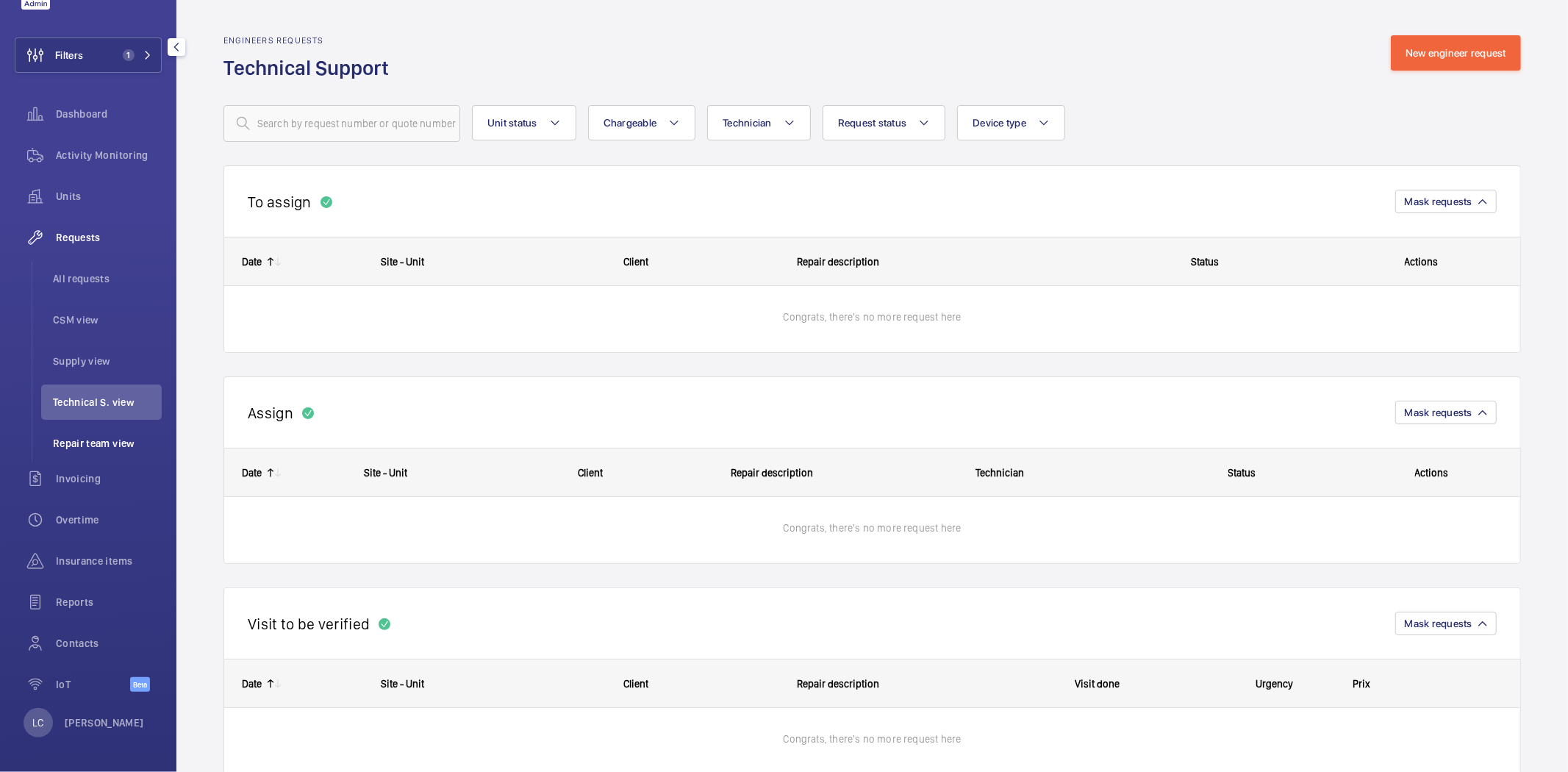
click at [87, 440] on span "Repair team view" at bounding box center [107, 443] width 109 height 15
click at [90, 481] on span "Invoicing" at bounding box center [109, 478] width 106 height 15
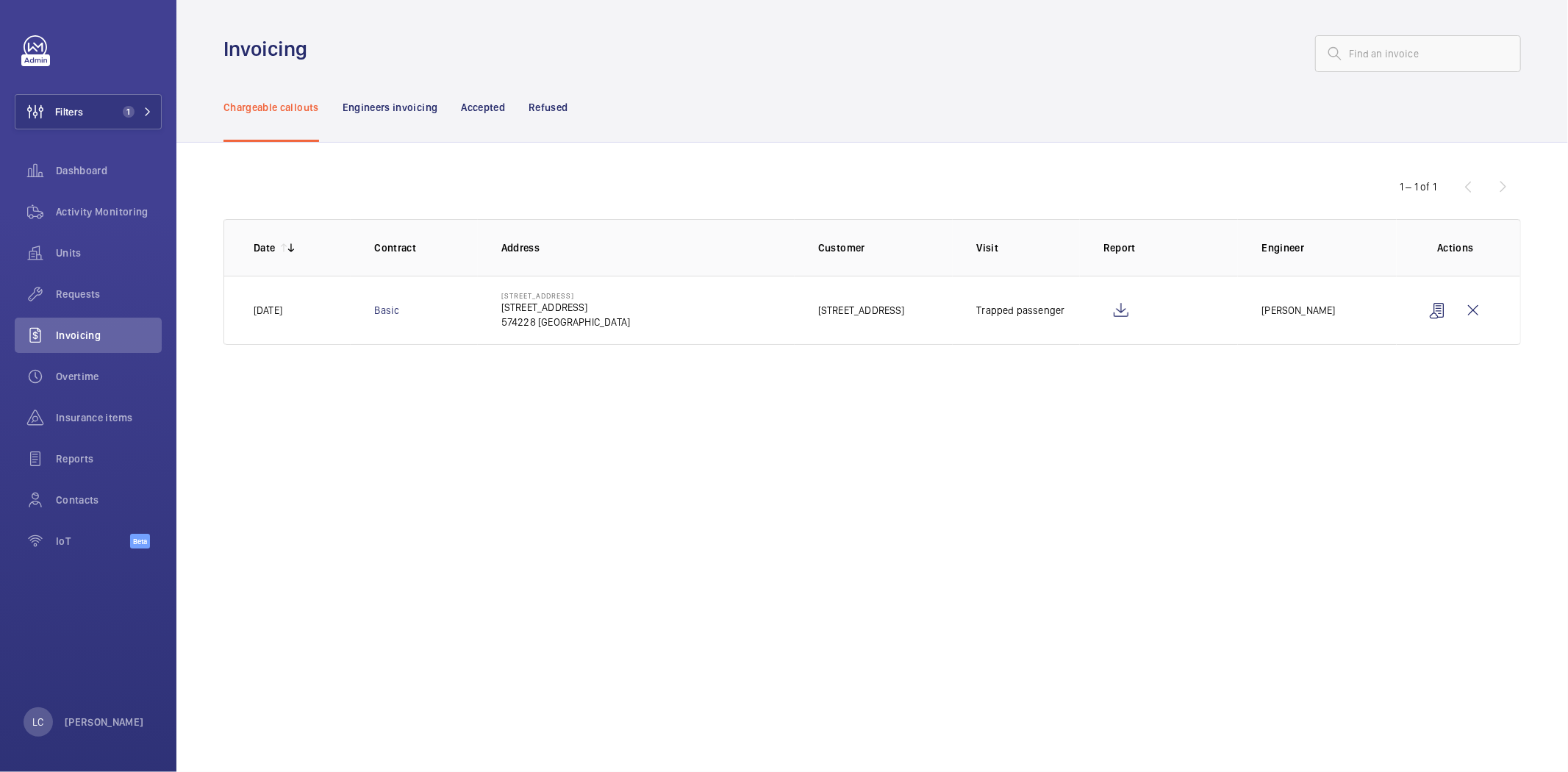
click at [362, 304] on td "Basic" at bounding box center [414, 310] width 127 height 69
click at [93, 373] on span "Overtime" at bounding box center [109, 377] width 106 height 15
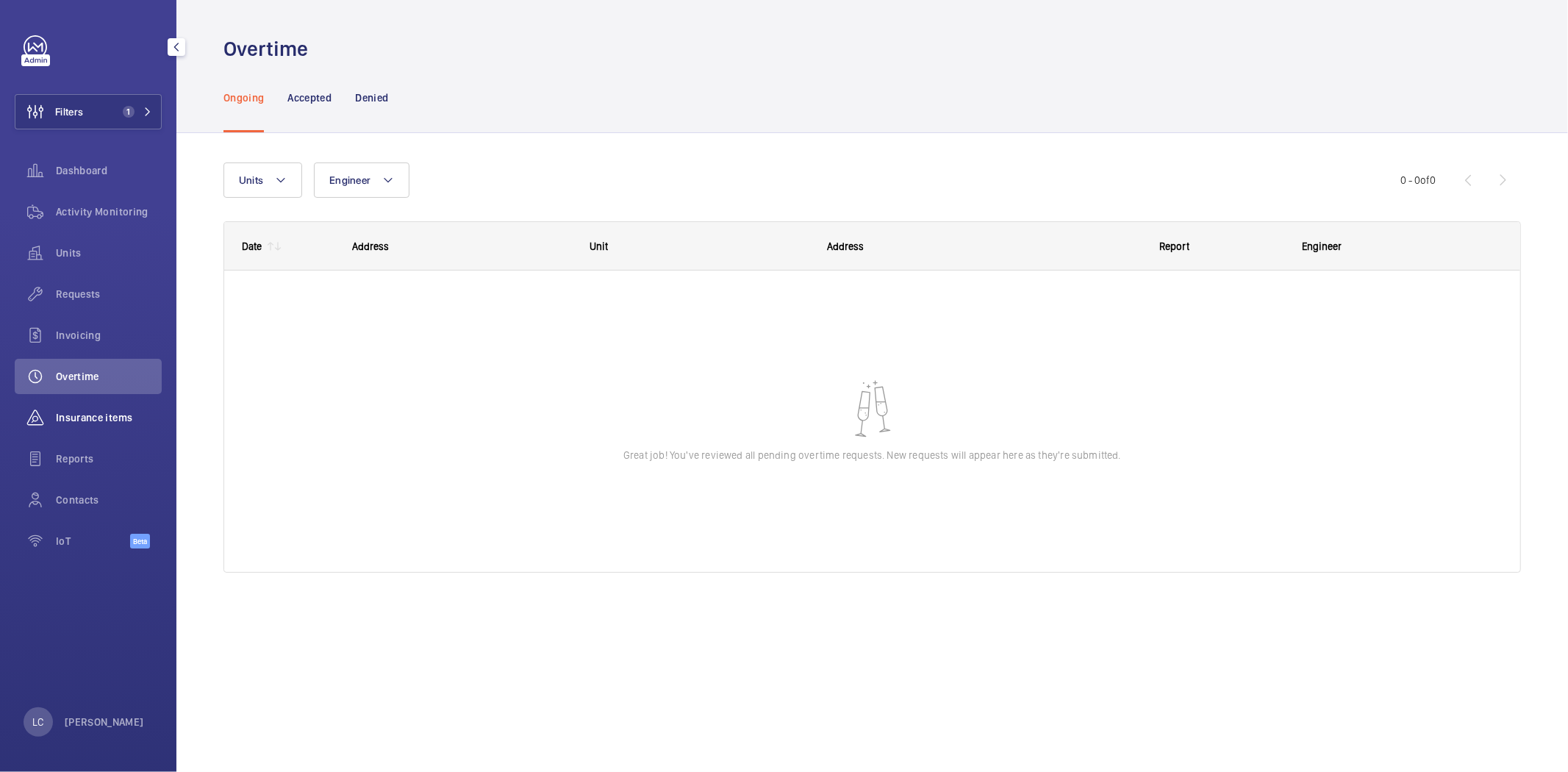
click at [82, 421] on span "Insurance items" at bounding box center [109, 417] width 106 height 15
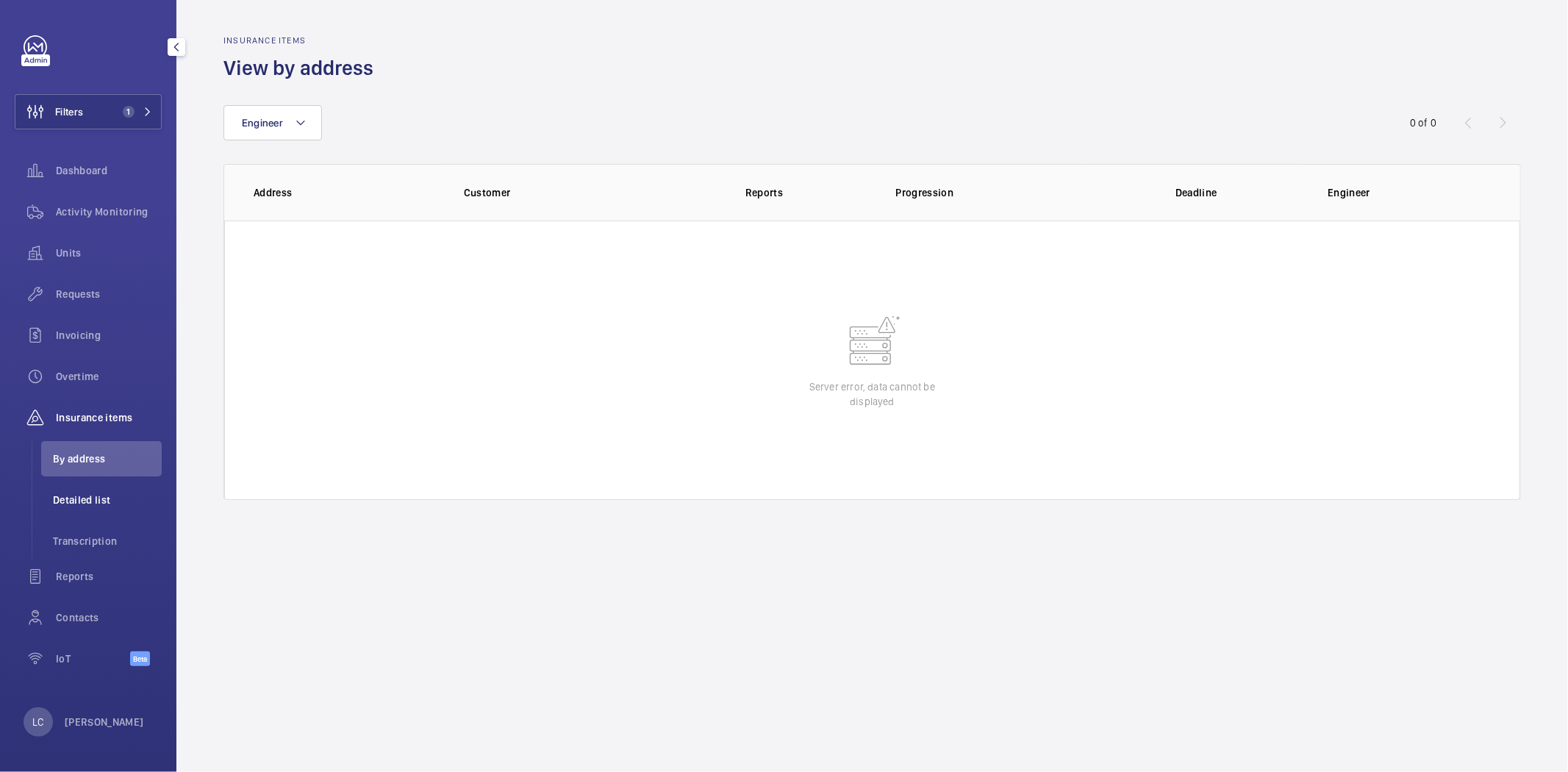
click at [84, 494] on span "Detailed list" at bounding box center [107, 500] width 109 height 15
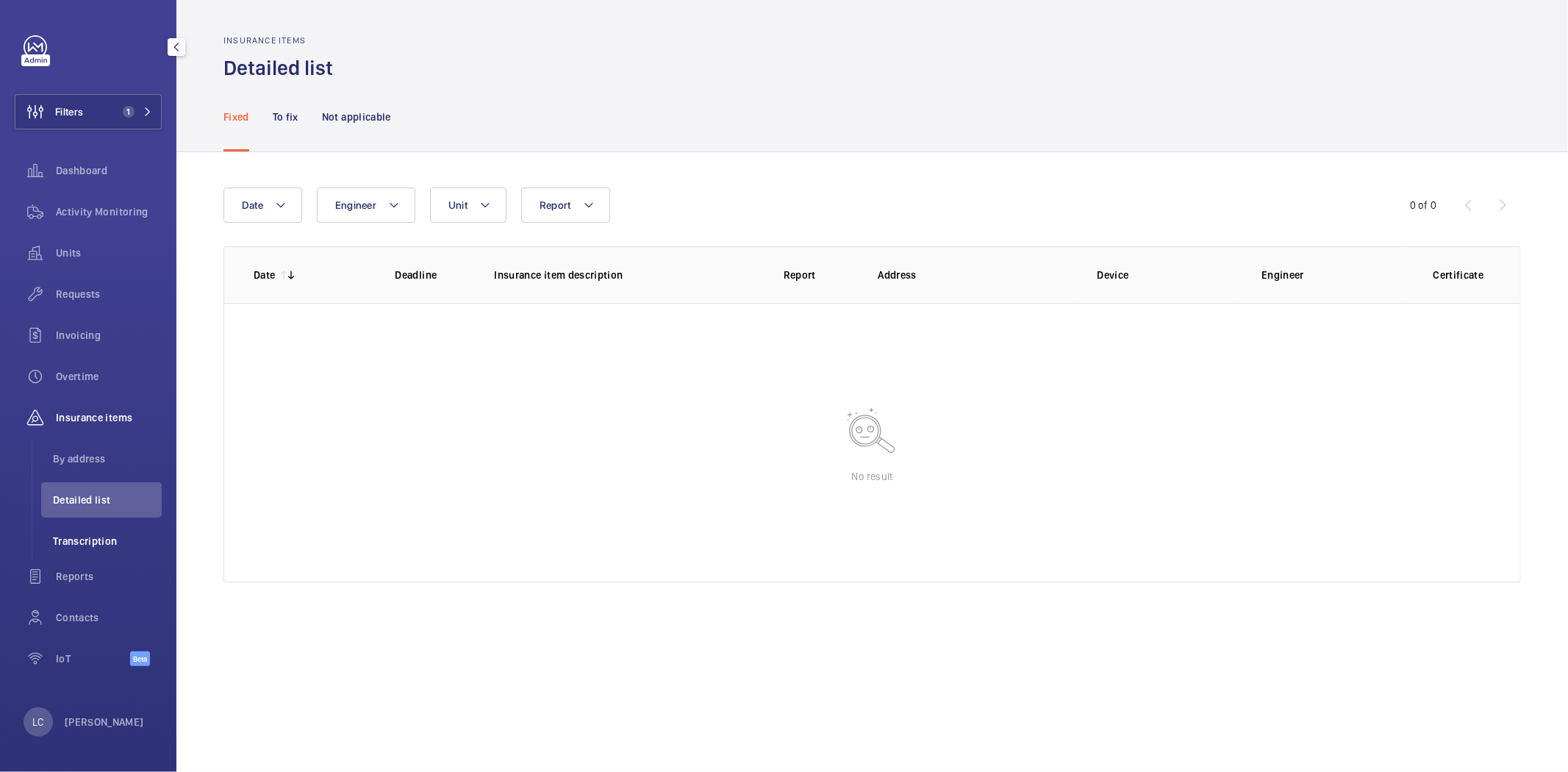
click at [82, 535] on span "Transcription" at bounding box center [107, 541] width 109 height 15
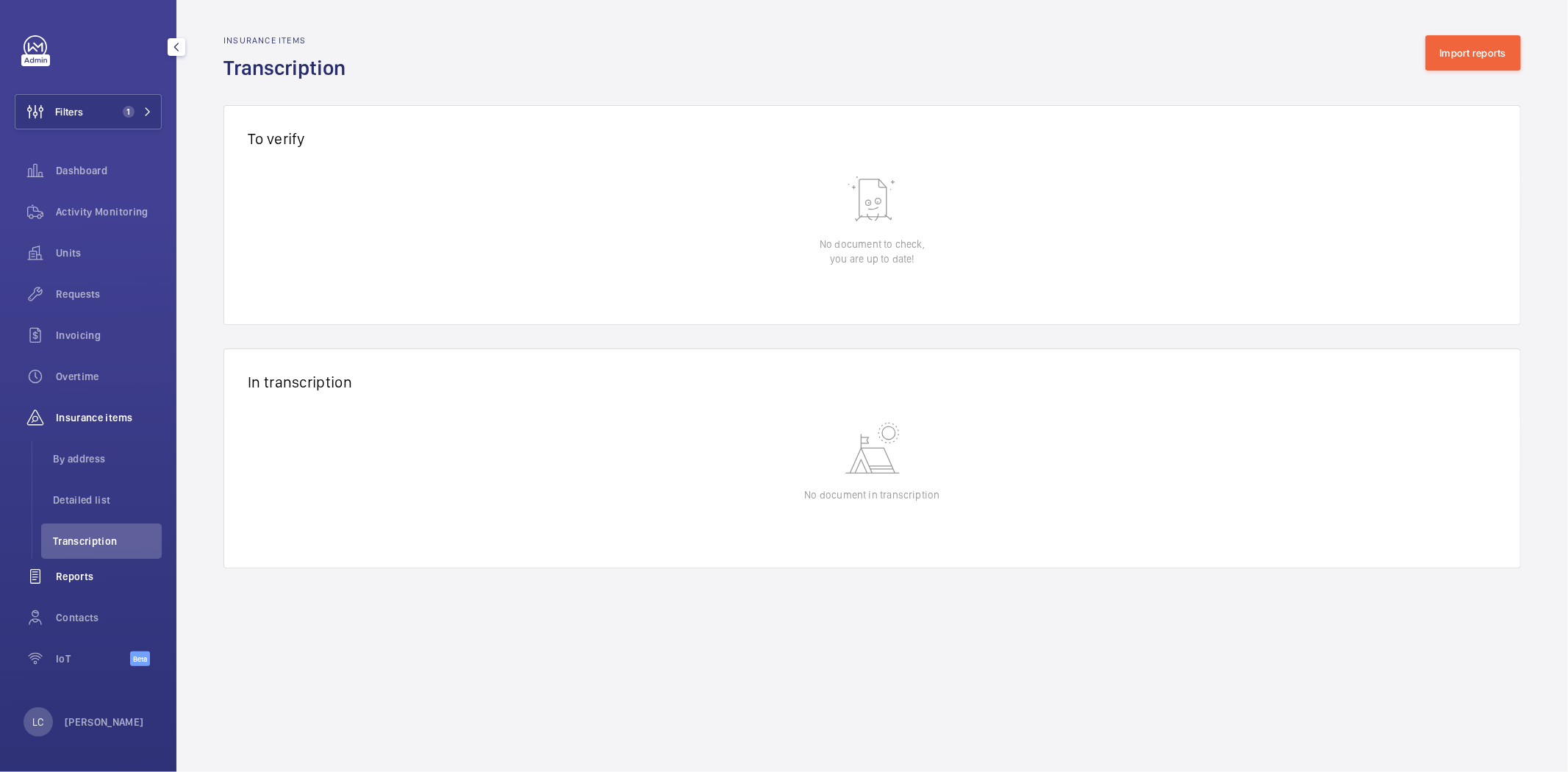
click at [75, 577] on span "Reports" at bounding box center [109, 576] width 106 height 15
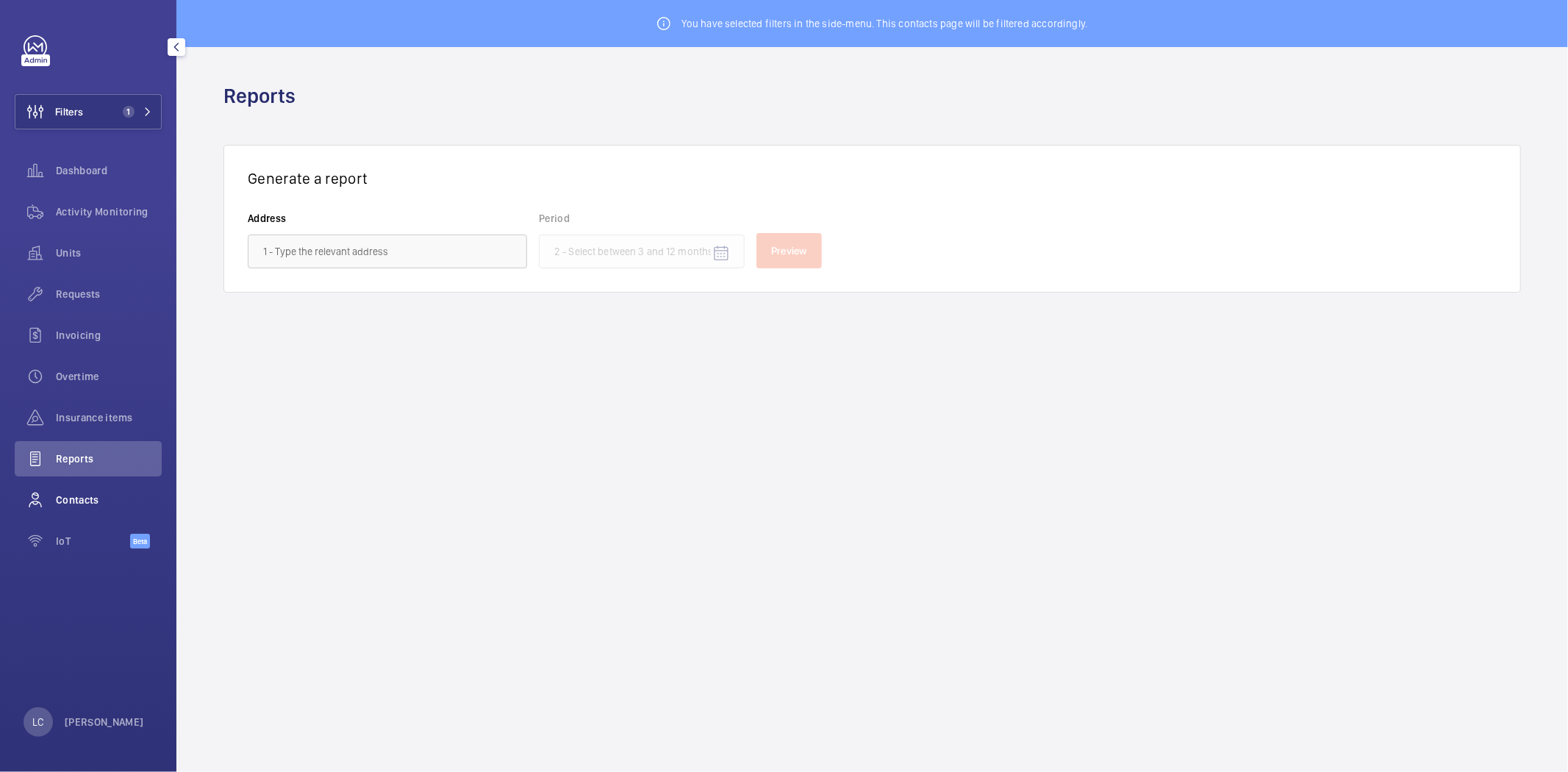
click at [76, 497] on span "Contacts" at bounding box center [109, 500] width 106 height 15
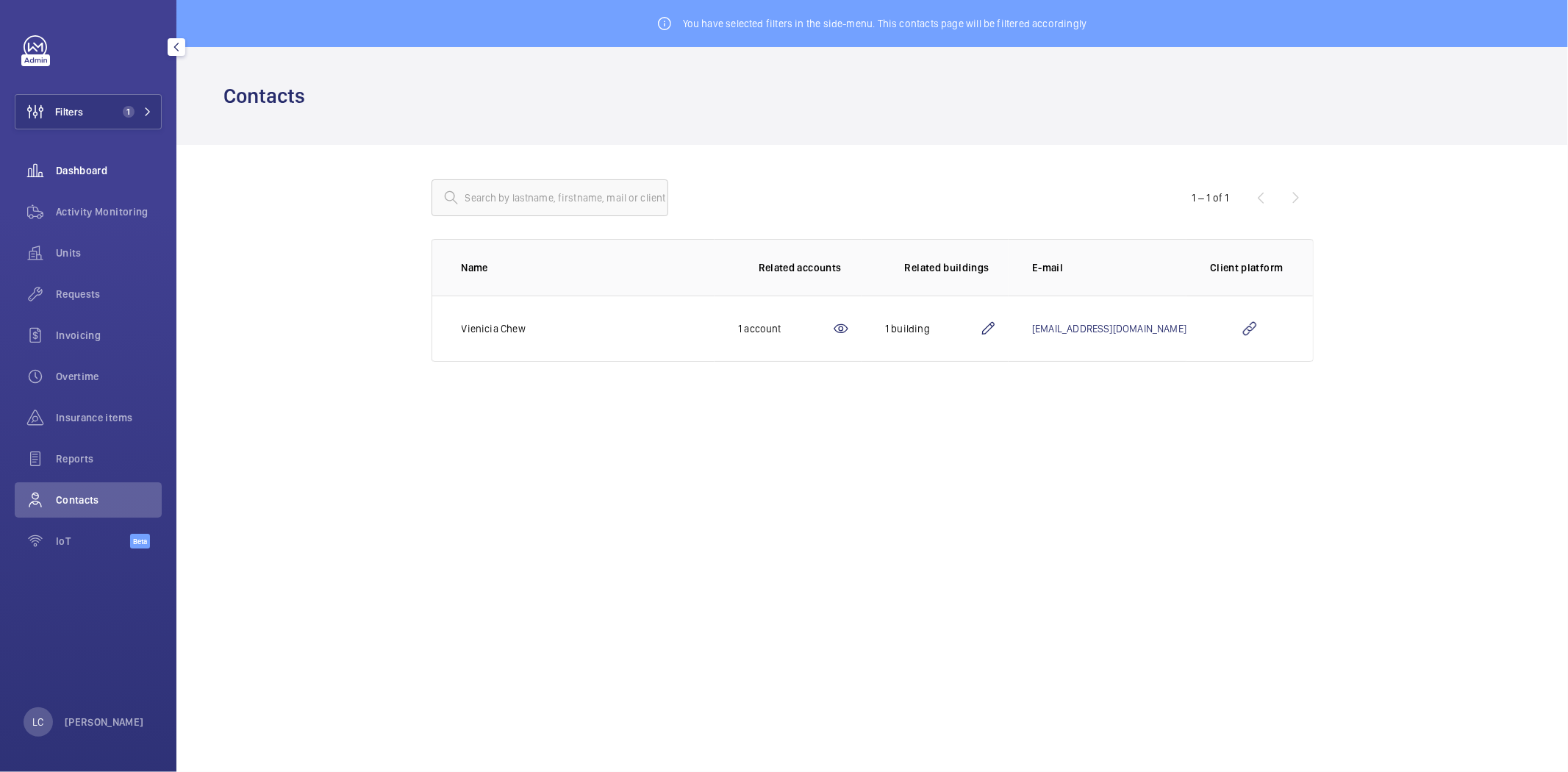
click at [82, 167] on span "Dashboard" at bounding box center [109, 170] width 106 height 15
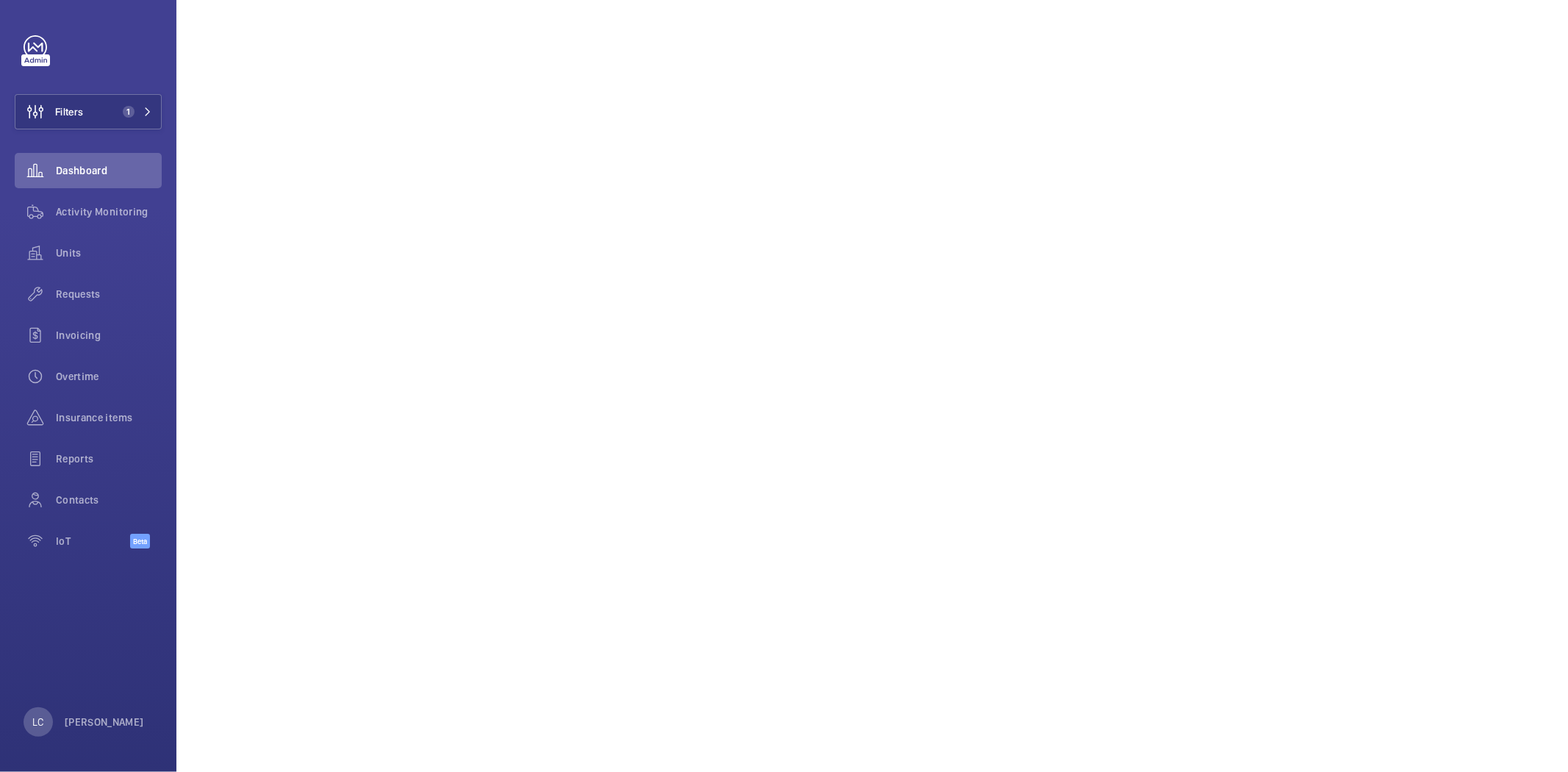
scroll to position [163, 0]
click at [96, 502] on span "Contacts" at bounding box center [109, 500] width 106 height 15
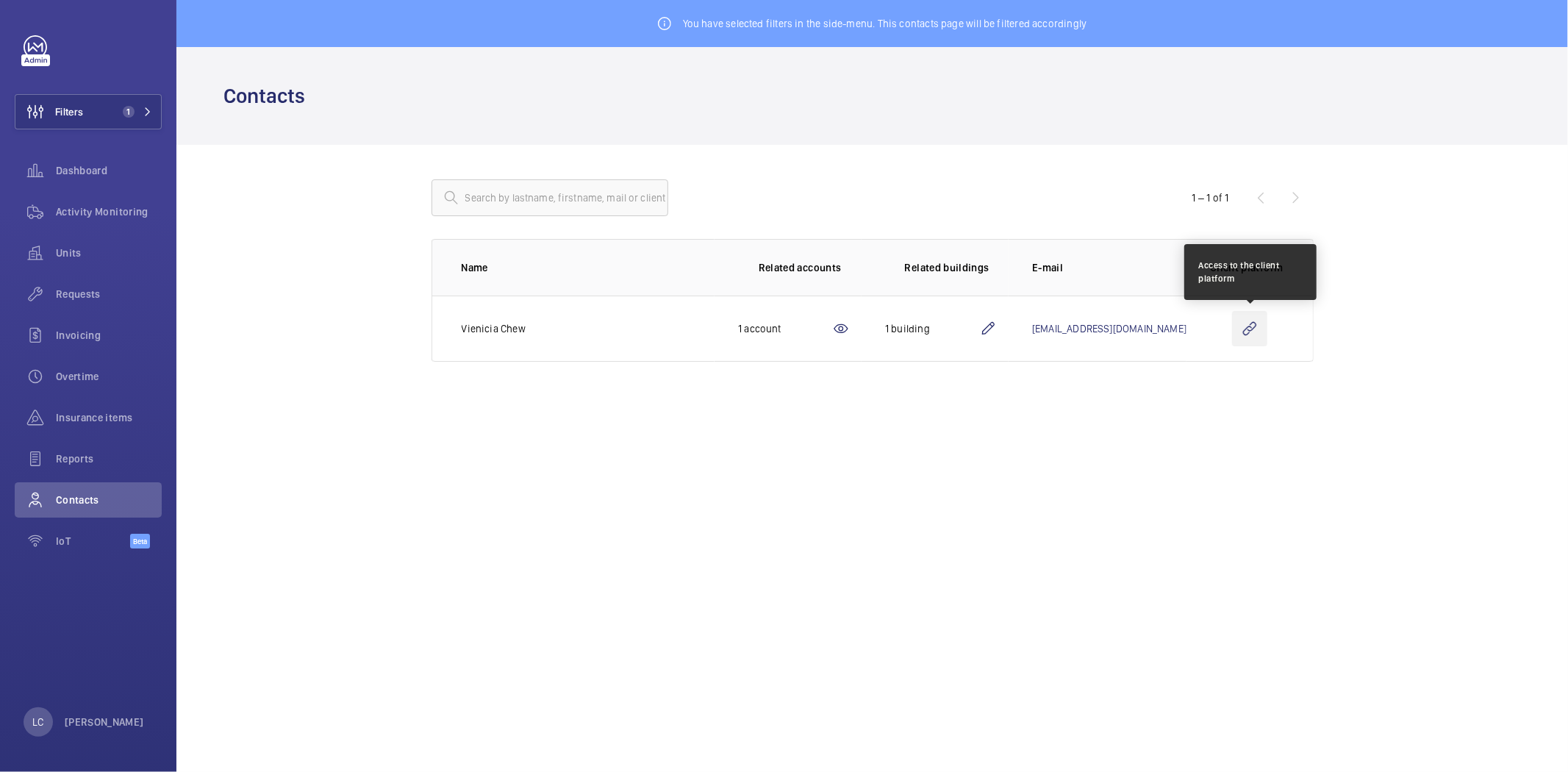
click at [1247, 326] on wm-front-icon-button at bounding box center [1249, 328] width 35 height 35
